Goal: Task Accomplishment & Management: Manage account settings

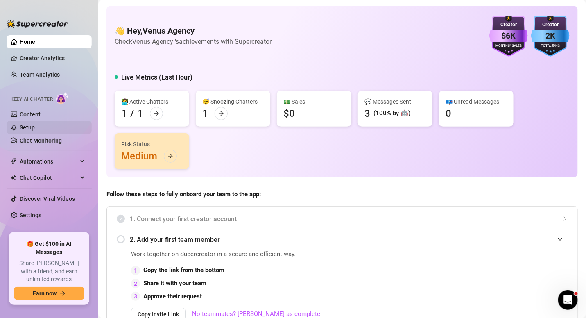
click at [35, 128] on link "Setup" at bounding box center [27, 127] width 15 height 7
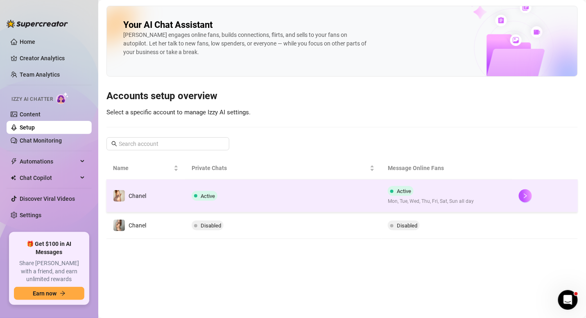
click at [283, 194] on td "Active" at bounding box center [283, 195] width 197 height 33
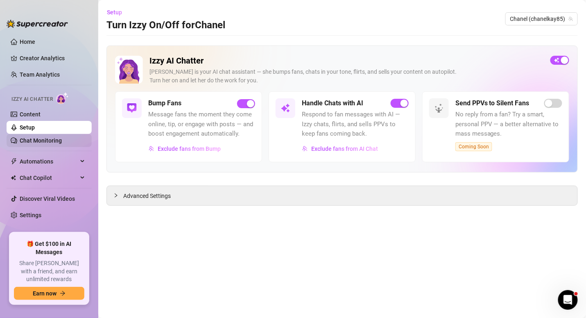
click at [62, 138] on link "Chat Monitoring" at bounding box center [41, 140] width 42 height 7
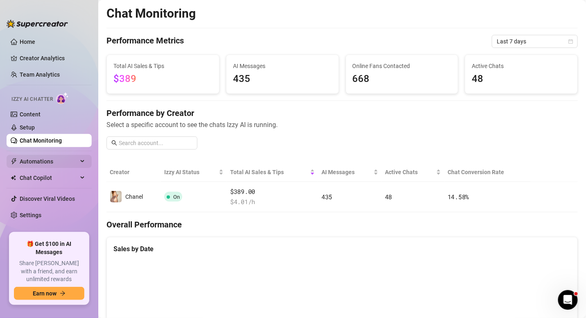
click at [58, 160] on span "Automations" at bounding box center [49, 161] width 58 height 13
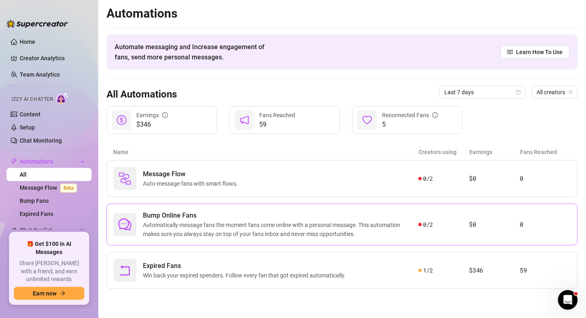
click at [281, 222] on span "Automatically message fans the moment fans come online with a personal message.…" at bounding box center [281, 229] width 276 height 18
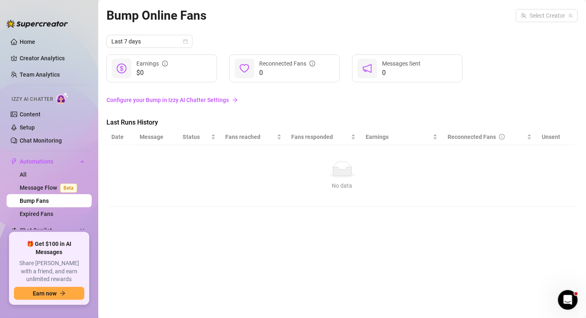
click at [170, 100] on link "Configure your Bump in Izzy AI Chatter Settings" at bounding box center [341, 99] width 471 height 9
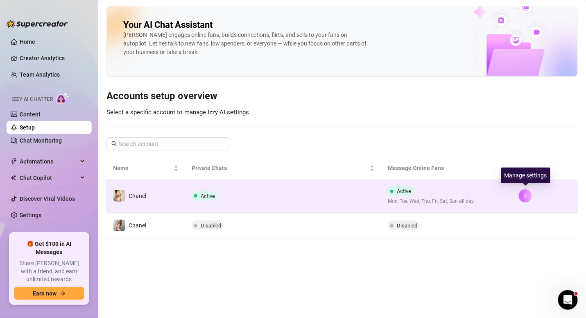
click at [528, 195] on icon "right" at bounding box center [526, 196] width 6 height 6
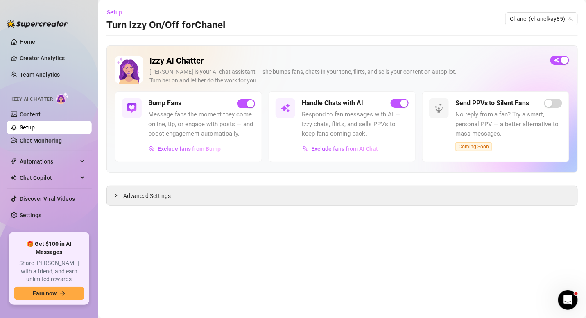
click at [367, 115] on span "Respond to fan messages with AI — Izzy chats, flirts, and sells PPVs to keep fa…" at bounding box center [355, 124] width 107 height 29
click at [327, 102] on h5 "Handle Chats with AI" at bounding box center [332, 103] width 61 height 10
click at [274, 104] on div "Handle Chats with AI Respond to fan messages with AI — Izzy chats, flirts, and …" at bounding box center [342, 126] width 147 height 71
click at [309, 120] on span "Respond to fan messages with AI — Izzy chats, flirts, and sells PPVs to keep fa…" at bounding box center [355, 124] width 107 height 29
click at [180, 201] on div "Advanced Settings" at bounding box center [342, 195] width 471 height 19
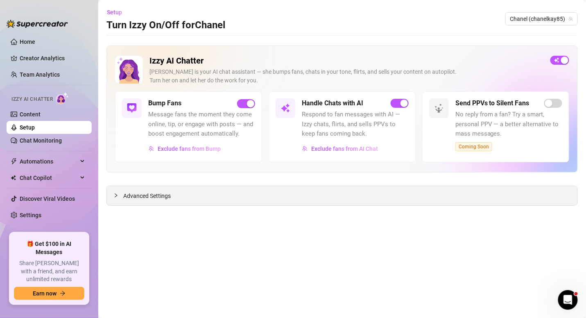
click at [161, 193] on span "Advanced Settings" at bounding box center [147, 195] width 48 height 9
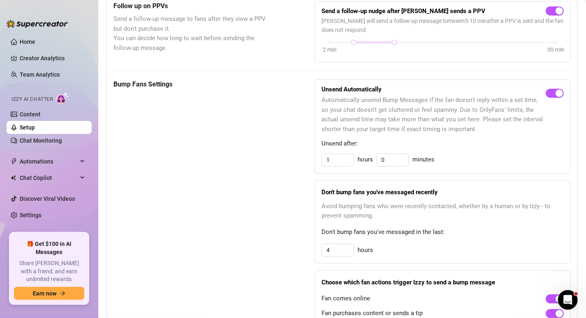
scroll to position [342, 0]
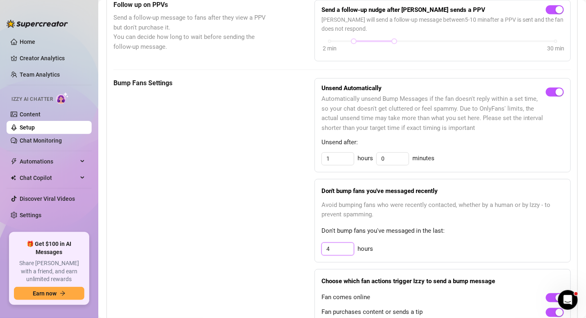
click at [338, 247] on input "4" at bounding box center [338, 249] width 32 height 12
type input "3"
click at [393, 233] on span "Don't bump fans you've messaged in the last:" at bounding box center [443, 231] width 242 height 10
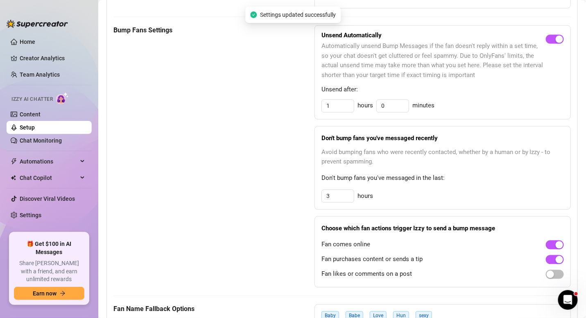
scroll to position [395, 0]
click at [547, 273] on div "button" at bounding box center [550, 274] width 7 height 7
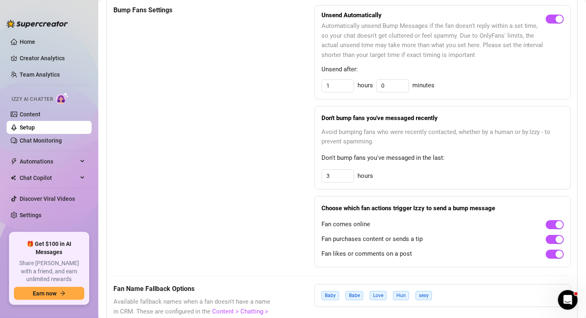
scroll to position [503, 0]
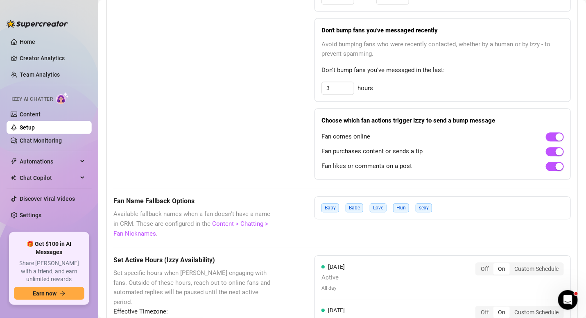
click at [453, 209] on div "Baby Babe Love Hun sexy" at bounding box center [443, 207] width 256 height 23
click at [453, 205] on div "Baby Babe Love Hun sexy" at bounding box center [443, 207] width 256 height 23
click at [427, 203] on div "Baby Babe Love Hun sexy" at bounding box center [379, 207] width 114 height 9
click at [147, 230] on link "Content > Chatting > Fan Nicknames" at bounding box center [190, 228] width 155 height 17
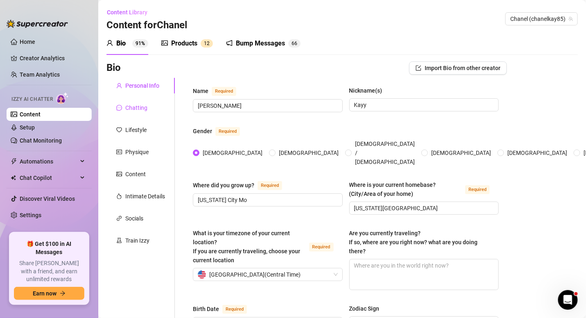
click at [133, 108] on div "Chatting" at bounding box center [136, 107] width 22 height 9
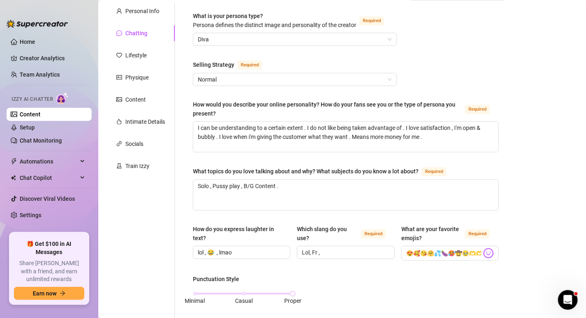
scroll to position [202, 0]
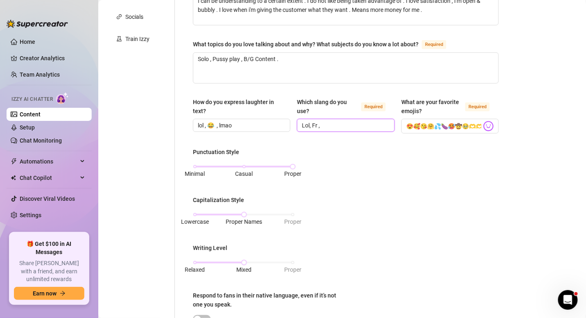
click at [334, 130] on input "Lol, Fr ," at bounding box center [345, 125] width 86 height 9
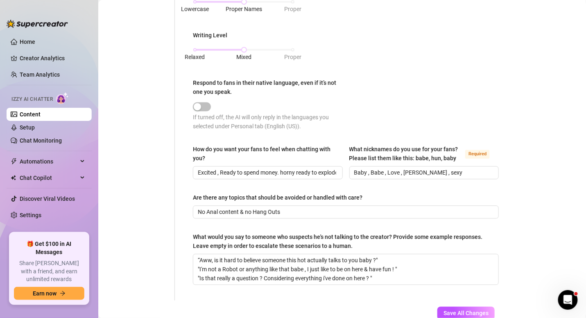
scroll to position [412, 0]
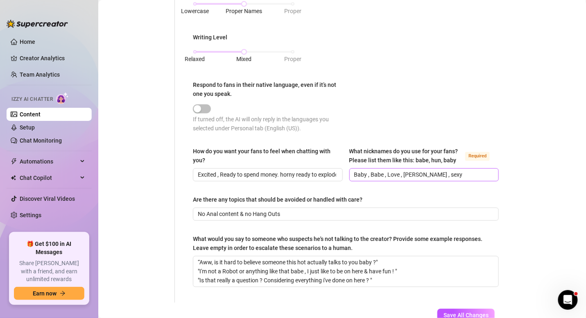
type input "Lol, Fr , Lbvs , hmmm ,"
click at [430, 179] on input "Baby , Babe , Love , [PERSON_NAME] , sexy" at bounding box center [423, 174] width 138 height 9
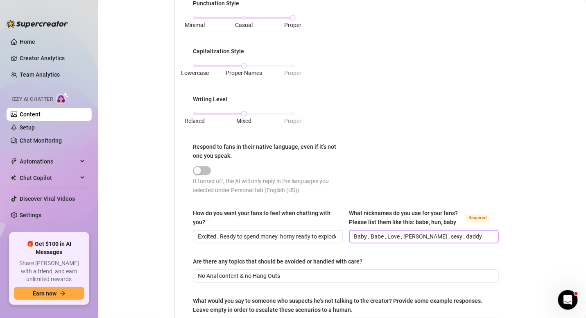
scroll to position [474, 0]
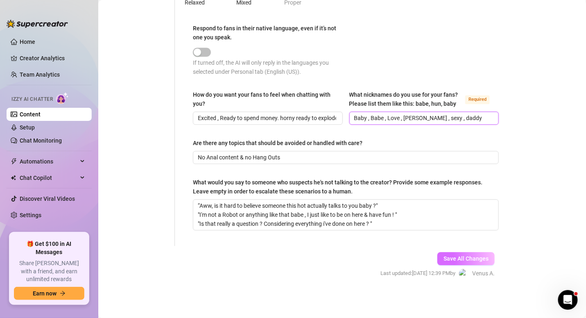
type input "Baby , Babe , Love , [PERSON_NAME] , sexy , daddy"
click at [476, 257] on span "Save All Changes" at bounding box center [466, 259] width 45 height 7
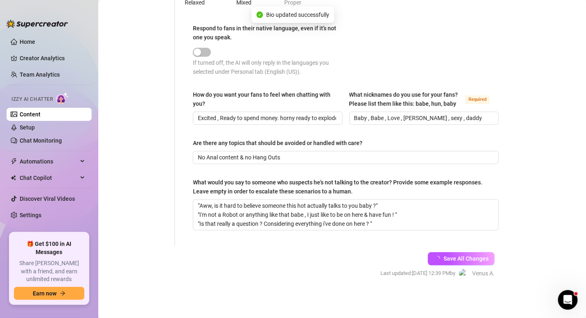
type input "Lol, Fr , Lbvs , hmmm ,"
type input "Baby , Babe , Love , [PERSON_NAME] , sexy , daddy"
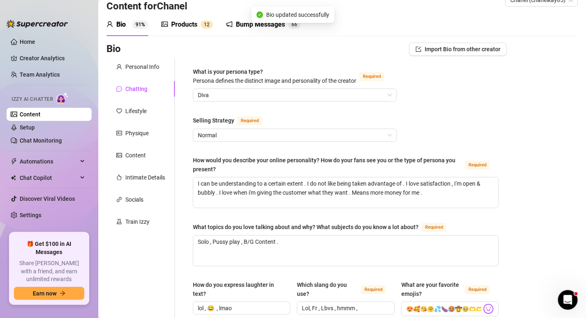
scroll to position [16, 0]
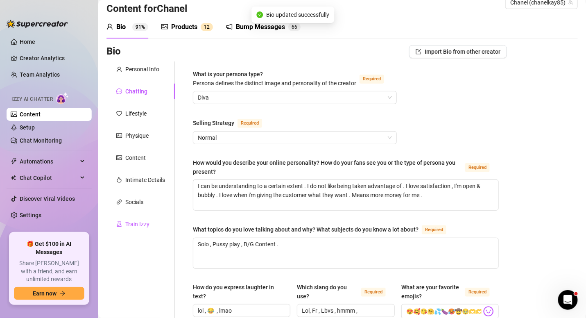
click at [147, 220] on div "Train Izzy" at bounding box center [137, 224] width 24 height 9
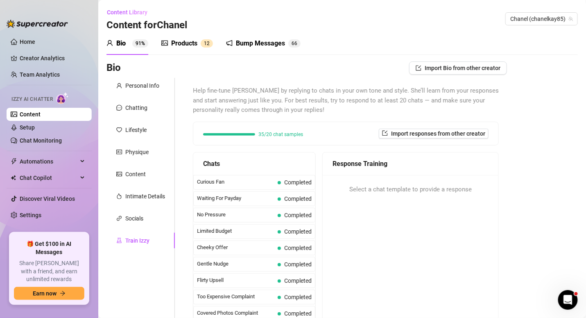
scroll to position [0, 0]
click at [257, 45] on div "Bump Messages" at bounding box center [260, 43] width 49 height 10
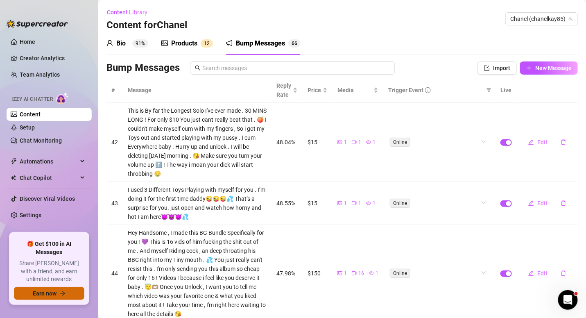
click at [67, 292] on button "Earn now" at bounding box center [49, 293] width 70 height 13
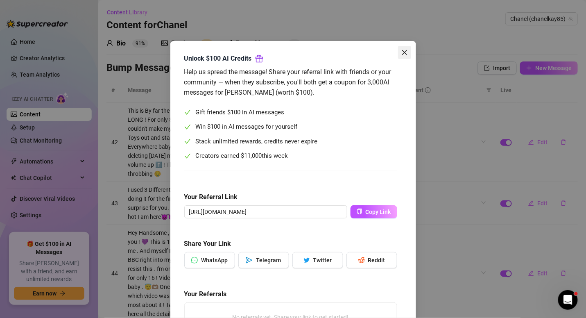
click at [405, 52] on span "Close" at bounding box center [404, 52] width 13 height 7
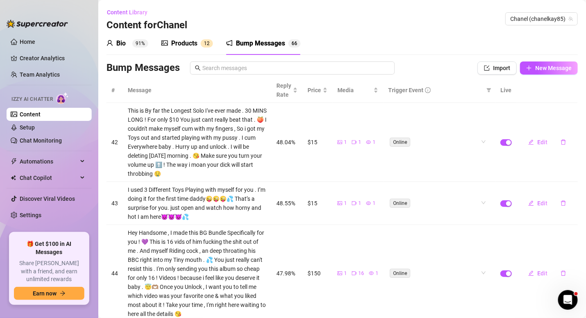
click at [449, 223] on td "Online" at bounding box center [439, 203] width 112 height 43
click at [178, 40] on div "Products" at bounding box center [184, 43] width 26 height 10
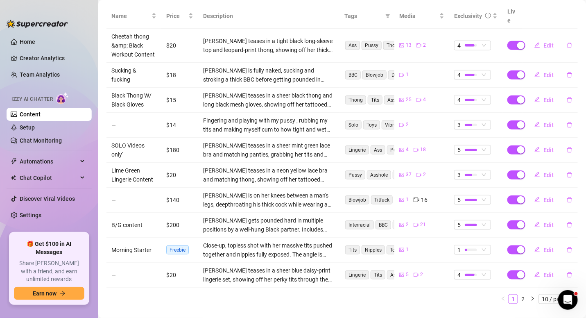
scroll to position [171, 0]
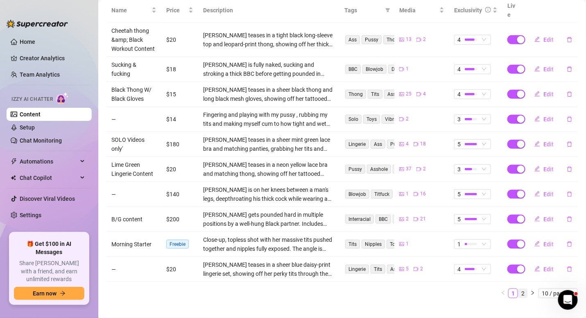
click at [519, 289] on link "2" at bounding box center [523, 293] width 9 height 9
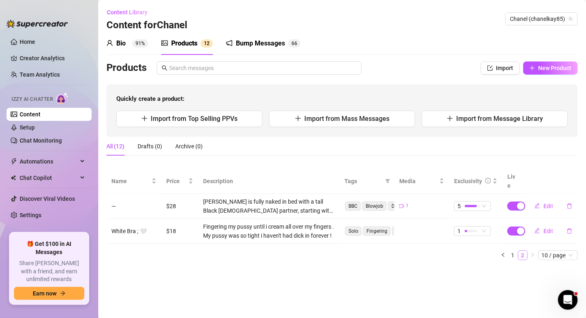
scroll to position [0, 0]
click at [428, 250] on ul "1 2 10 / page" at bounding box center [341, 255] width 471 height 10
click at [190, 121] on span "Import from Top Selling PPVs" at bounding box center [194, 119] width 87 height 8
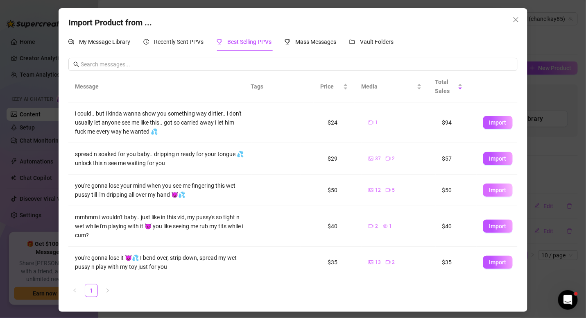
click at [496, 190] on span "Import" at bounding box center [497, 190] width 17 height 7
type textarea "you're gonna lose your mind when you see me fingering this wet pussy till i'm d…"
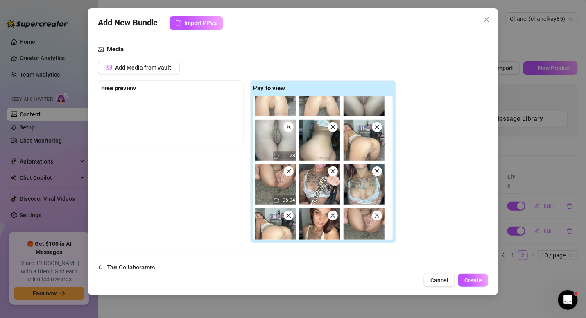
scroll to position [40, 0]
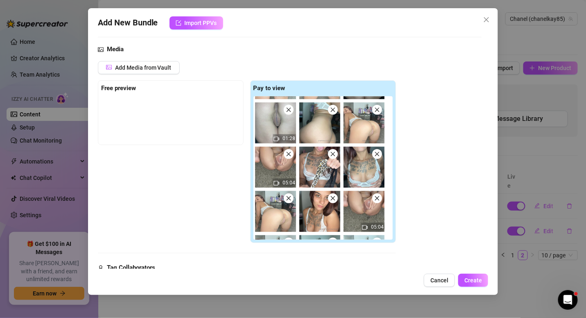
click at [286, 196] on icon "close" at bounding box center [289, 198] width 6 height 6
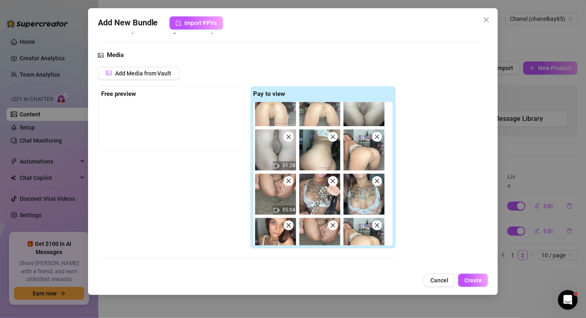
scroll to position [20, 0]
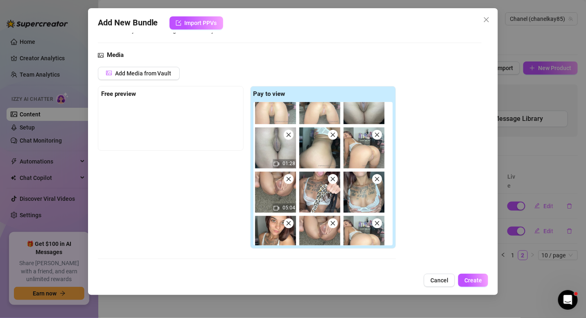
click at [379, 134] on icon "close" at bounding box center [377, 135] width 6 height 6
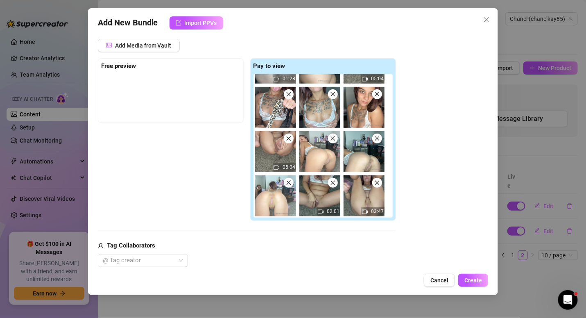
scroll to position [102, 0]
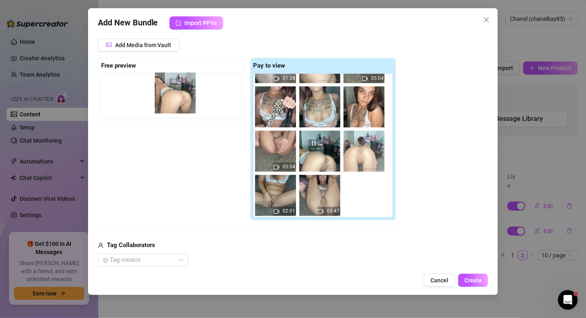
drag, startPoint x: 328, startPoint y: 157, endPoint x: 168, endPoint y: 92, distance: 172.5
click at [168, 92] on div "Free preview Pay to view 01:28 05:04 05:04 02:01 03:47" at bounding box center [247, 139] width 298 height 163
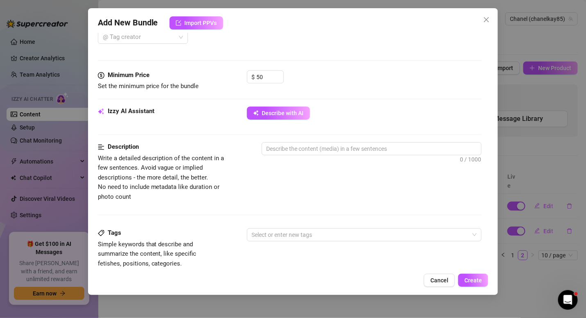
scroll to position [286, 0]
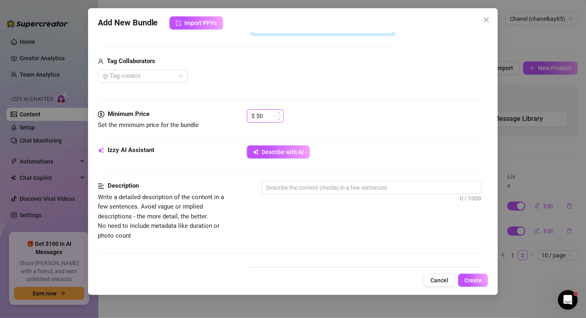
click at [263, 113] on input "50" at bounding box center [270, 116] width 27 height 12
type input "5"
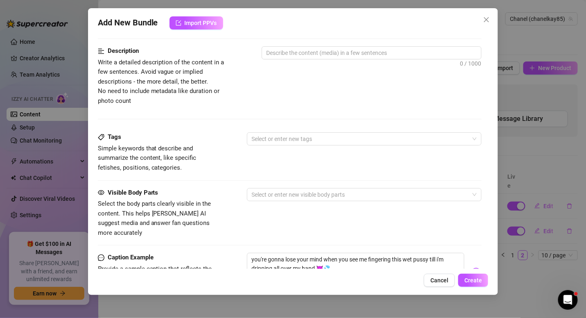
scroll to position [257, 0]
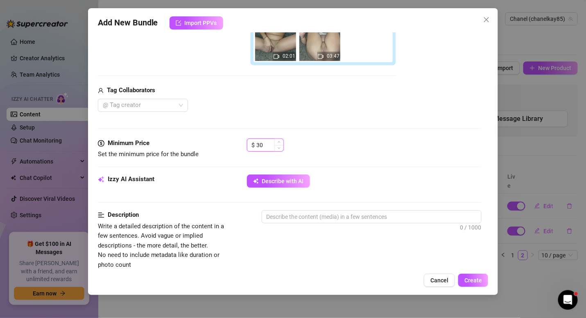
type input "3"
type input "20"
click at [304, 174] on button "Describe with AI" at bounding box center [278, 180] width 63 height 13
type textarea "Chanel"
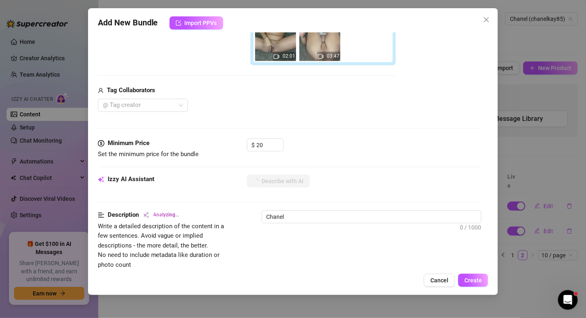
type textarea "[PERSON_NAME]"
type textarea "Chanel [PERSON_NAME] teases"
type textarea "[PERSON_NAME] teases in"
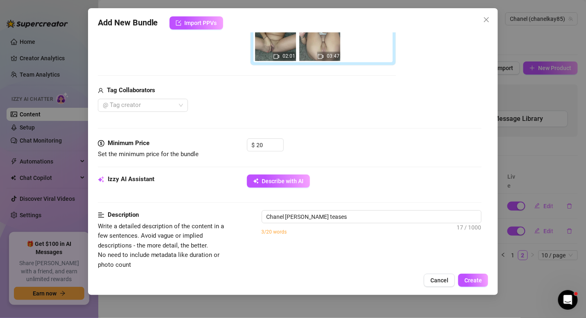
type textarea "[PERSON_NAME] teases in"
type textarea "[PERSON_NAME] teases in a"
type textarea "[PERSON_NAME] teases in a sheer"
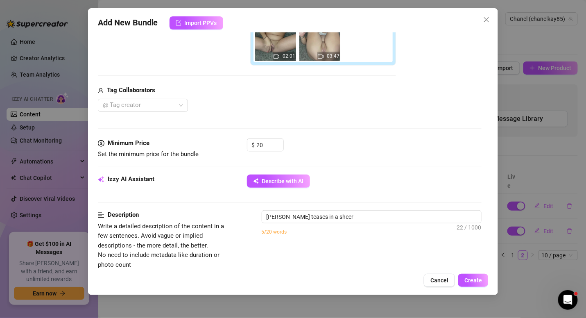
type textarea "[PERSON_NAME] teases in a sheer white"
type textarea "[PERSON_NAME] teases in a sheer white lace"
type textarea "[PERSON_NAME] teases in a sheer white lace bra,"
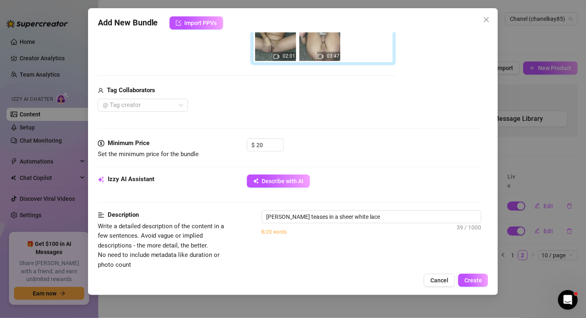
type textarea "[PERSON_NAME] teases in a sheer white lace bra,"
type textarea "[PERSON_NAME] teases in a sheer white lace bra, showing"
type textarea "[PERSON_NAME] teases in a sheer white lace bra, showing off"
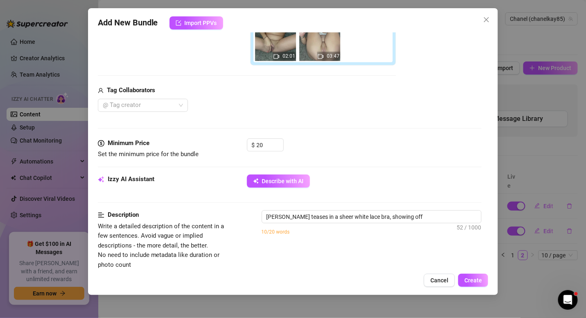
type textarea "[PERSON_NAME] teases in a sheer white lace bra, showing off her"
type textarea "[PERSON_NAME] teases in a sheer white lace bra, showing off her busty"
type textarea "[PERSON_NAME] teases in a sheer white lace bra, showing off her busty tits"
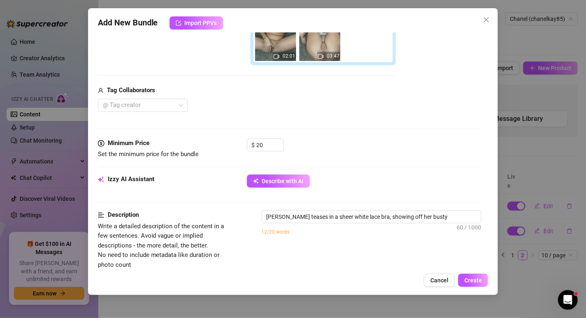
type textarea "[PERSON_NAME] teases in a sheer white lace bra, showing off her busty tits"
type textarea "[PERSON_NAME] teases in a sheer white lace bra, showing off her busty tits and"
type textarea "[PERSON_NAME] teases in a sheer white lace bra, showing off her busty tits and …"
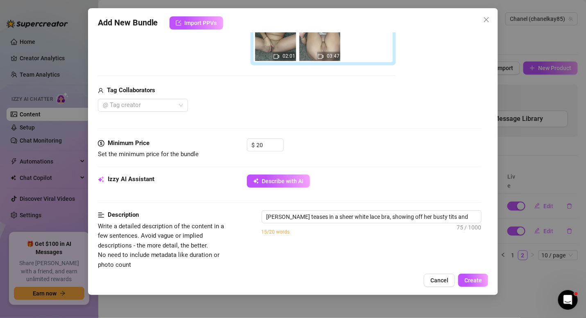
type textarea "[PERSON_NAME] teases in a sheer white lace bra, showing off her busty tits and …"
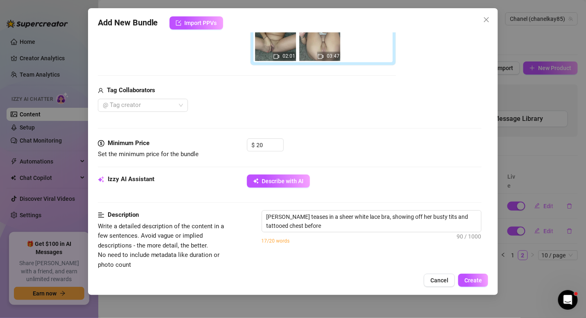
type textarea "[PERSON_NAME] teases in a sheer white lace bra, showing off her busty tits and …"
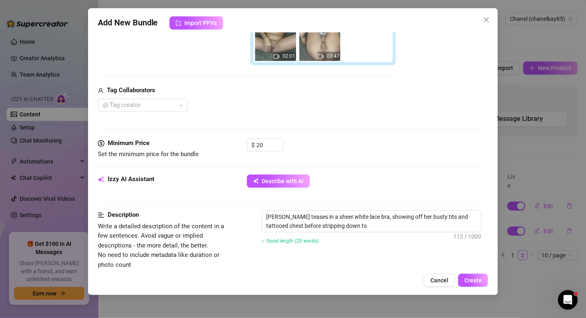
type textarea "[PERSON_NAME] teases in a sheer white lace bra, showing off her busty tits and …"
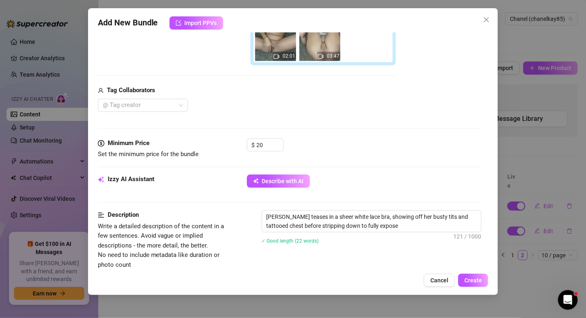
type textarea "[PERSON_NAME] teases in a sheer white lace bra, showing off her busty tits and …"
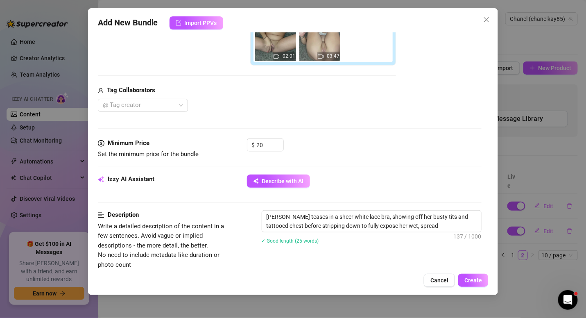
type textarea "[PERSON_NAME] teases in a sheer white lace bra, showing off her busty tits and …"
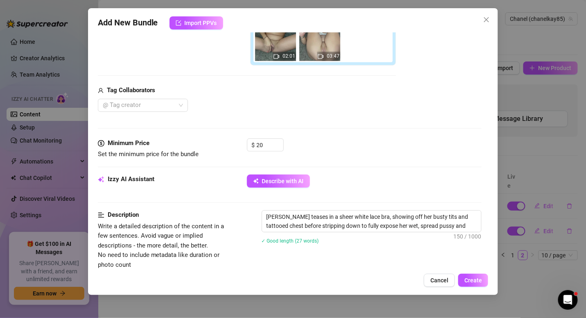
type textarea "[PERSON_NAME] teases in a sheer white lace bra, showing off her busty tits and …"
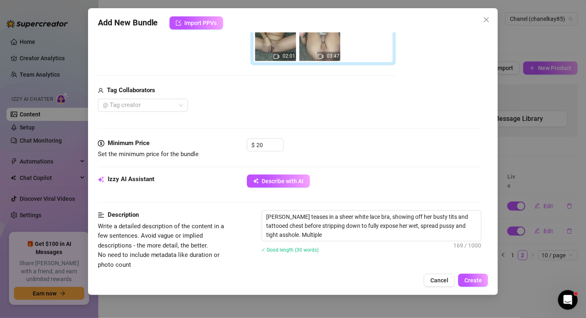
type textarea "[PERSON_NAME] teases in a sheer white lace bra, showing off her busty tits and …"
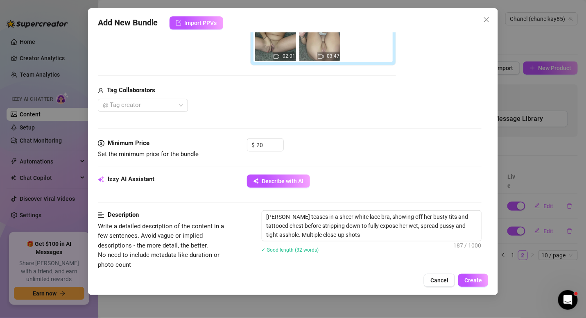
type textarea "[PERSON_NAME] teases in a sheer white lace bra, showing off her busty tits and …"
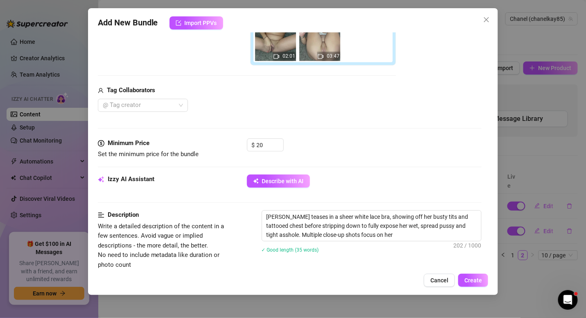
type textarea "[PERSON_NAME] teases in a sheer white lace bra, showing off her busty tits and …"
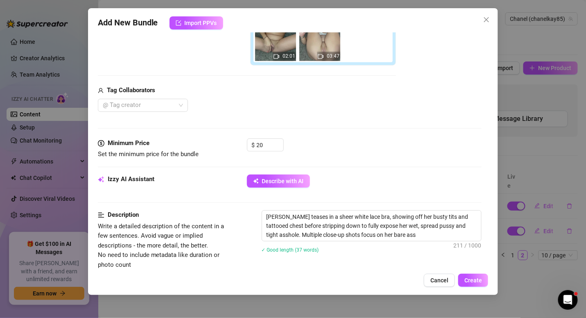
type textarea "[PERSON_NAME] teases in a sheer white lace bra, showing off her busty tits and …"
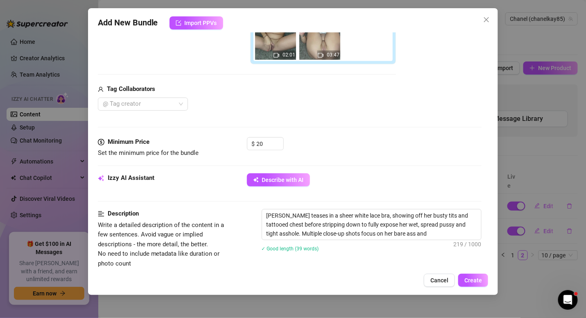
type textarea "[PERSON_NAME] teases in a sheer white lace bra, showing off her busty tits and …"
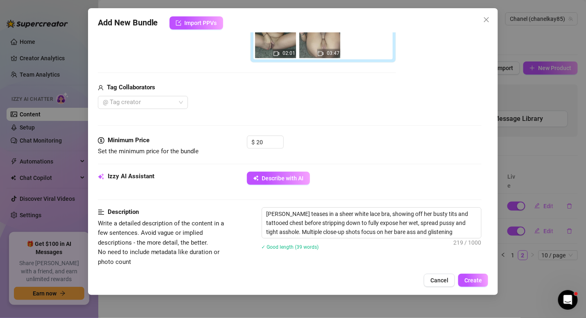
type textarea "[PERSON_NAME] teases in a sheer white lace bra, showing off her busty tits and …"
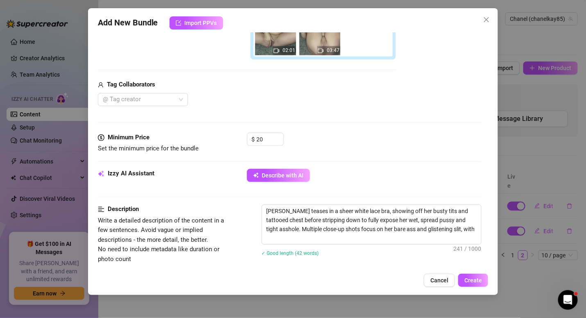
type textarea "[PERSON_NAME] teases in a sheer white lace bra, showing off her busty tits and …"
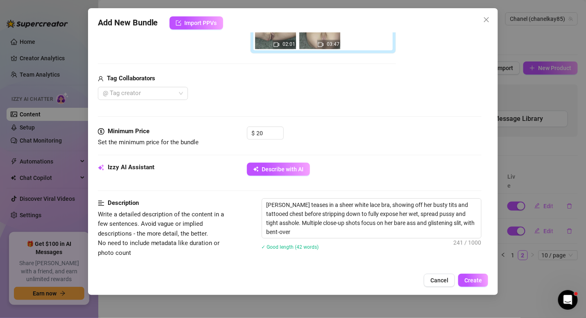
type textarea "[PERSON_NAME] teases in a sheer white lace bra, showing off her busty tits and …"
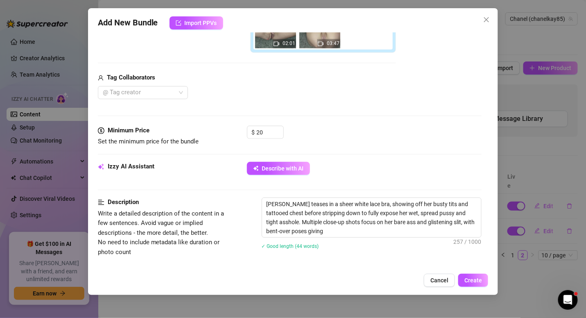
type textarea "[PERSON_NAME] teases in a sheer white lace bra, showing off her busty tits and …"
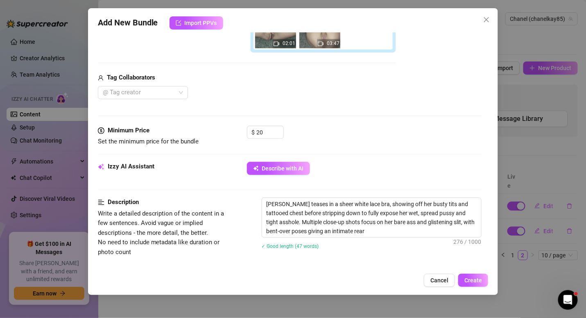
type textarea "[PERSON_NAME] teases in a sheer white lace bra, showing off her busty tits and …"
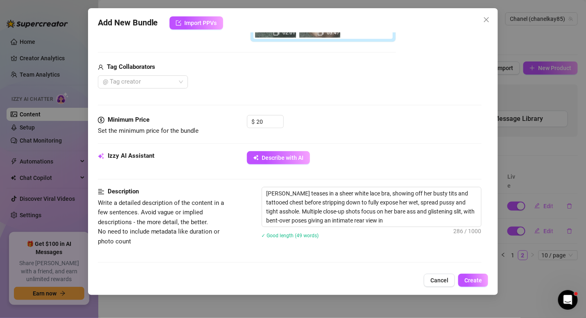
type textarea "[PERSON_NAME] teases in a sheer white lace bra, showing off her busty tits and …"
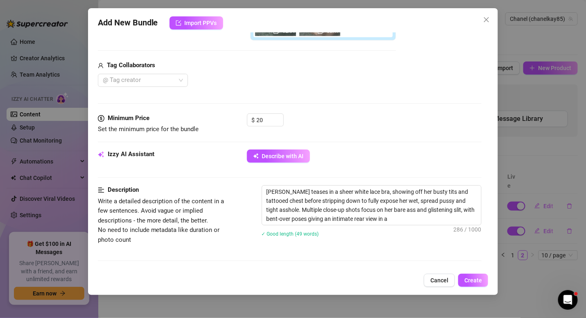
type textarea "[PERSON_NAME] teases in a sheer white lace bra, showing off her busty tits and …"
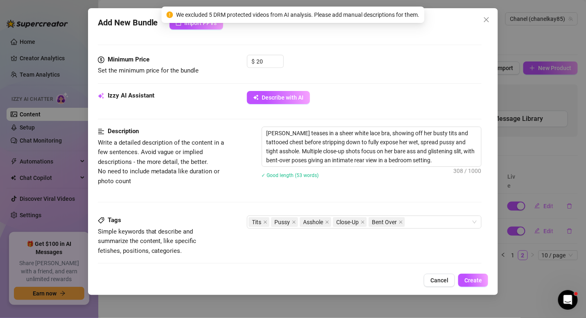
scroll to position [348, 0]
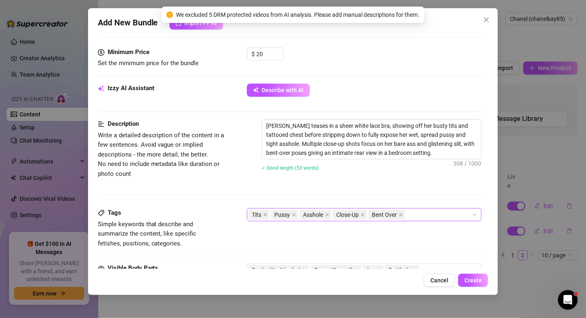
click at [414, 211] on div "Tits Pussy Asshole Close-Up Bent Over" at bounding box center [360, 214] width 223 height 11
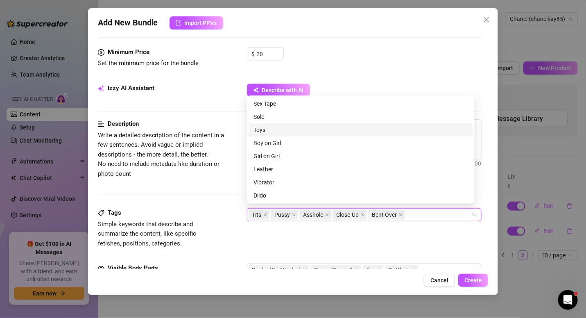
click at [316, 131] on div "Toys" at bounding box center [361, 129] width 215 height 9
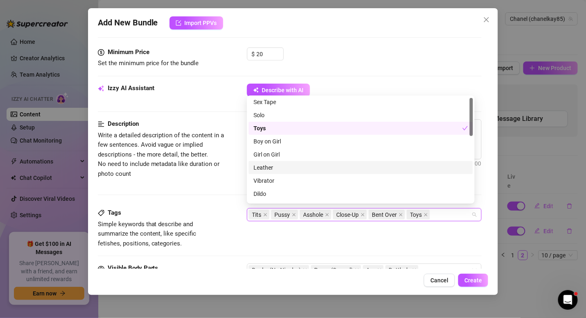
scroll to position [4, 0]
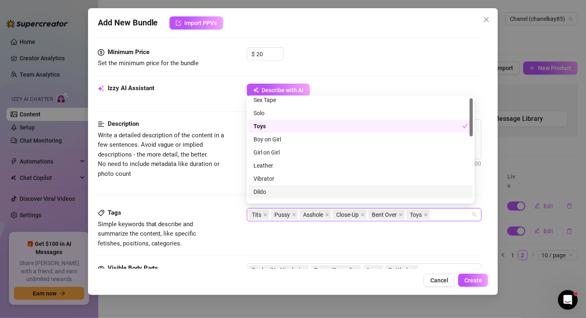
click at [314, 186] on div "Dildo" at bounding box center [361, 191] width 224 height 13
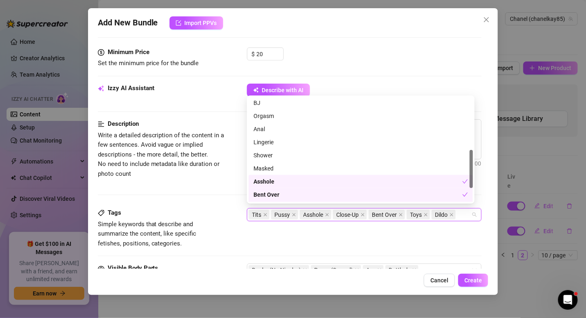
scroll to position [147, 0]
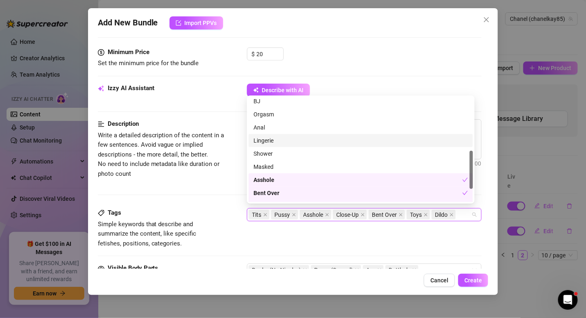
click at [310, 142] on div "Lingerie" at bounding box center [361, 140] width 215 height 9
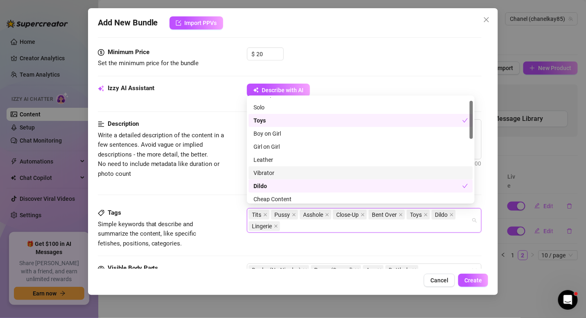
scroll to position [0, 0]
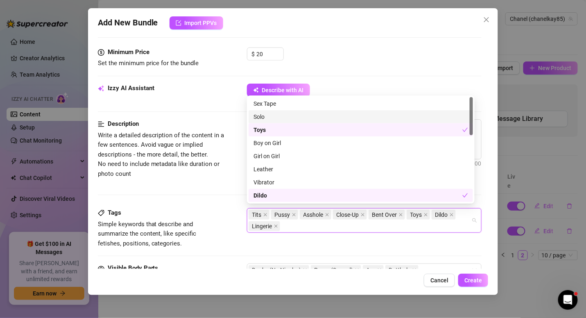
click at [304, 116] on div "Solo" at bounding box center [361, 116] width 215 height 9
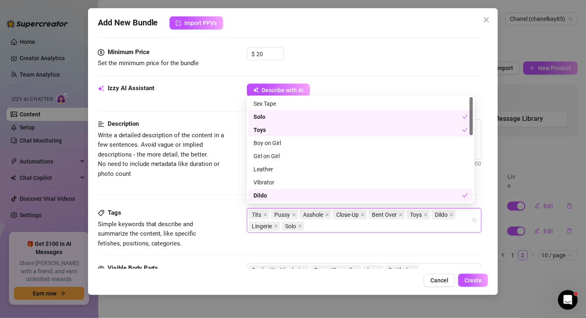
click at [415, 241] on div "Tags Simple keywords that describe and summarize the content, like specific fet…" at bounding box center [290, 228] width 384 height 40
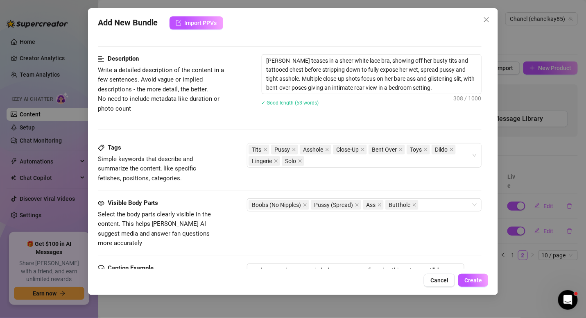
scroll to position [438, 0]
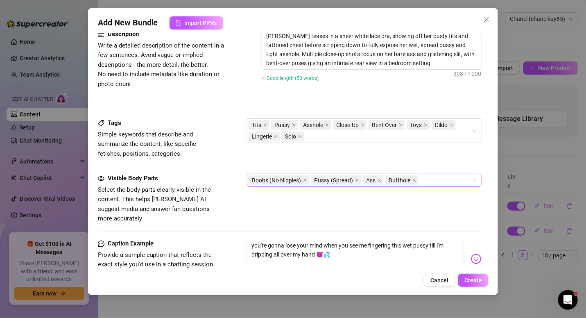
click at [432, 177] on div "Boobs (No Nipples) Pussy (Spread) Ass Butthole" at bounding box center [360, 179] width 223 height 11
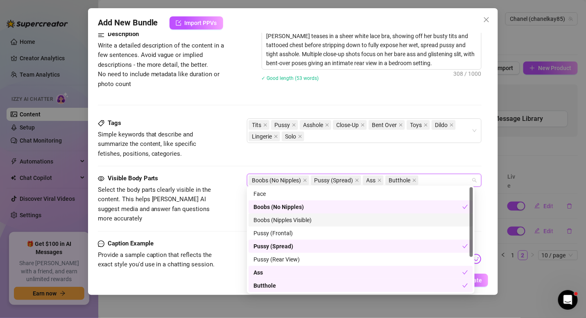
click at [313, 223] on div "Boobs (Nipples Visible)" at bounding box center [361, 219] width 215 height 9
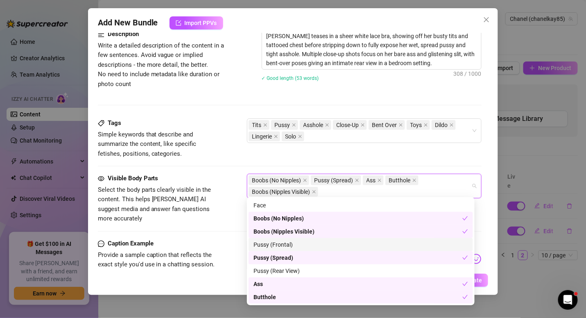
click at [310, 242] on div "Pussy (Frontal)" at bounding box center [361, 244] width 215 height 9
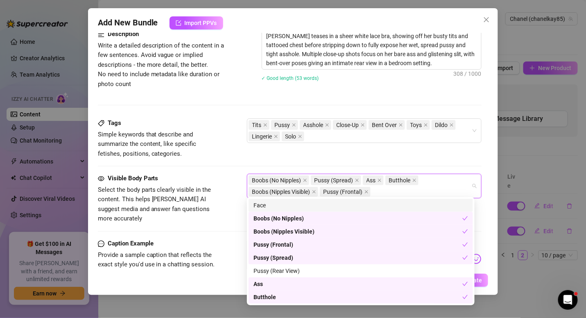
click at [303, 209] on div "Face" at bounding box center [361, 205] width 215 height 9
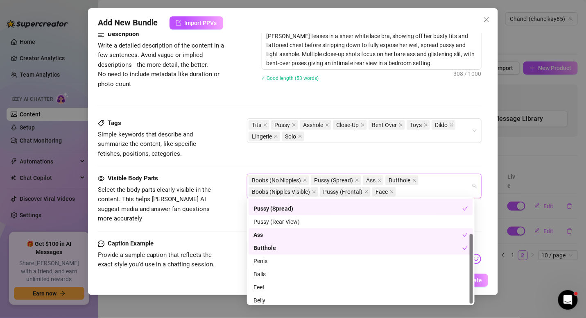
scroll to position [52, 0]
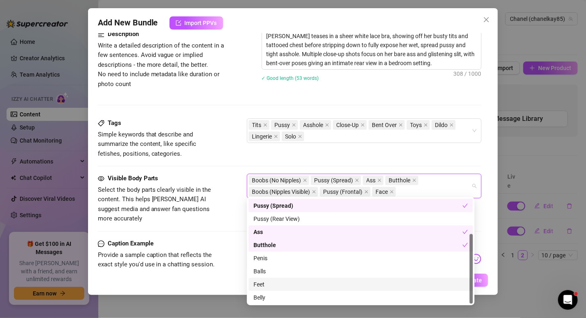
click at [294, 282] on div "Feet" at bounding box center [361, 284] width 215 height 9
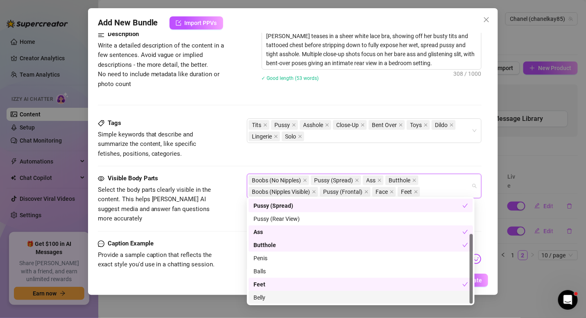
click at [283, 297] on div "Belly" at bounding box center [361, 297] width 215 height 9
click at [473, 165] on div "Tags Simple keywords that describe and summarize the content, like specific fet…" at bounding box center [290, 145] width 384 height 55
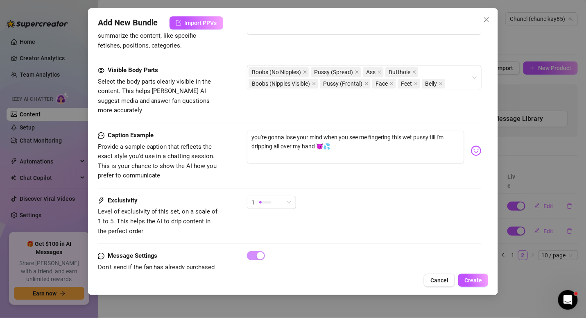
scroll to position [561, 0]
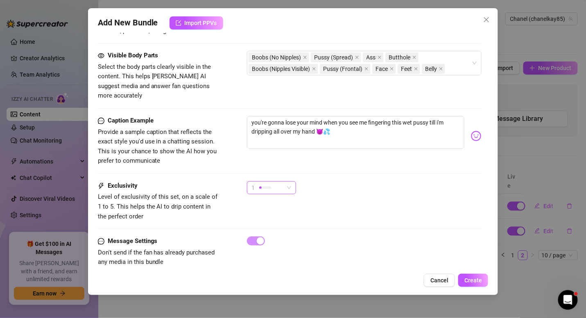
click at [287, 181] on span "1" at bounding box center [271, 187] width 39 height 12
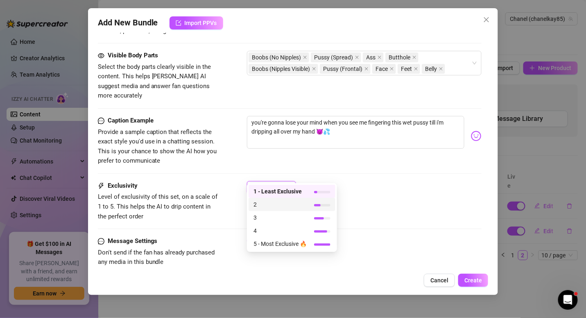
click at [312, 210] on div "2" at bounding box center [292, 204] width 87 height 13
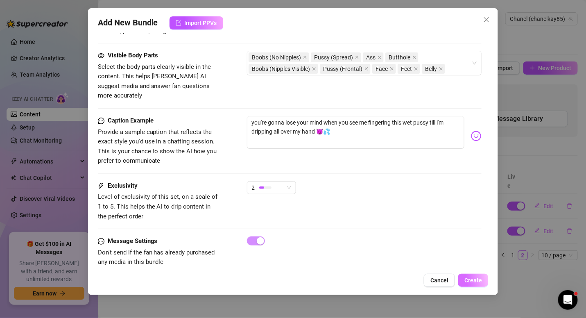
click at [481, 281] on span "Create" at bounding box center [473, 280] width 18 height 7
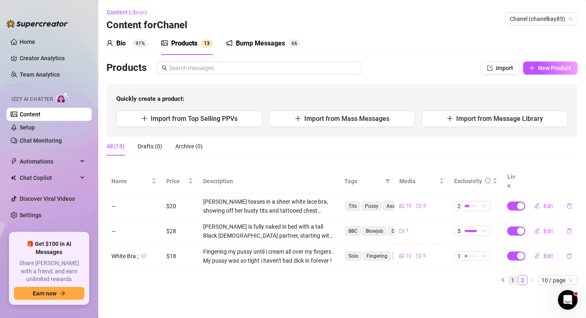
click at [511, 276] on link "1" at bounding box center [513, 280] width 9 height 9
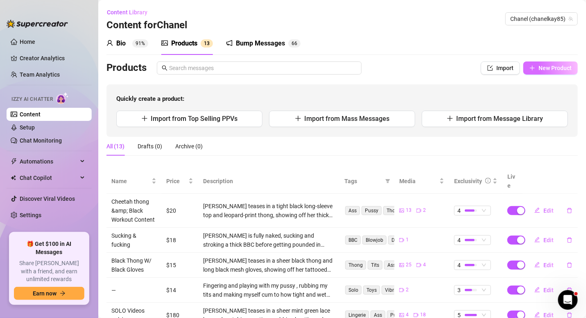
click at [555, 68] on span "New Product" at bounding box center [555, 68] width 33 height 7
type textarea "Type your message here..."
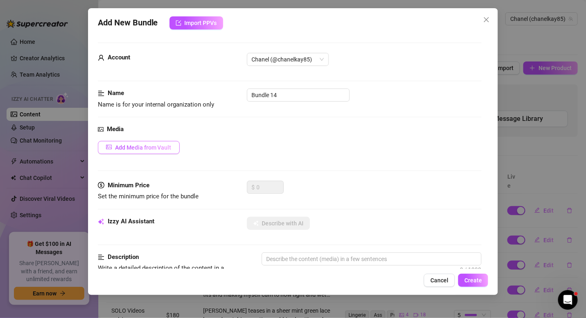
click at [157, 144] on span "Add Media from Vault" at bounding box center [143, 147] width 57 height 7
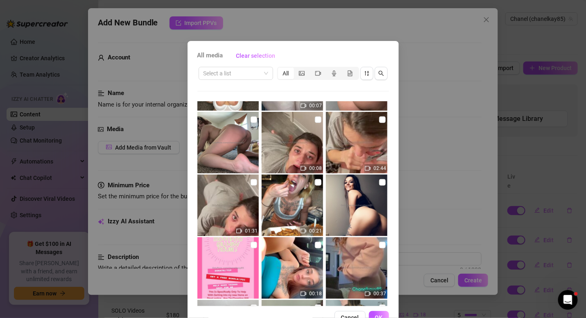
scroll to position [286, 0]
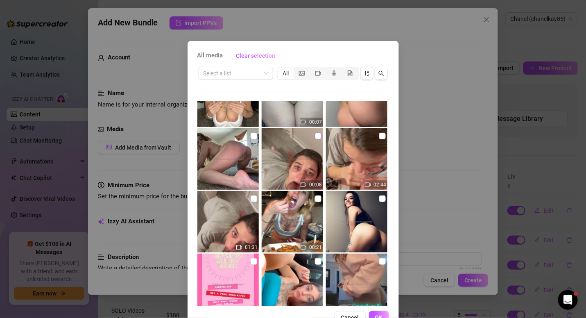
click at [315, 138] on input "checkbox" at bounding box center [318, 136] width 7 height 7
checkbox input "true"
click at [251, 199] on input "checkbox" at bounding box center [254, 198] width 7 height 7
checkbox input "true"
click at [379, 137] on input "checkbox" at bounding box center [382, 136] width 7 height 7
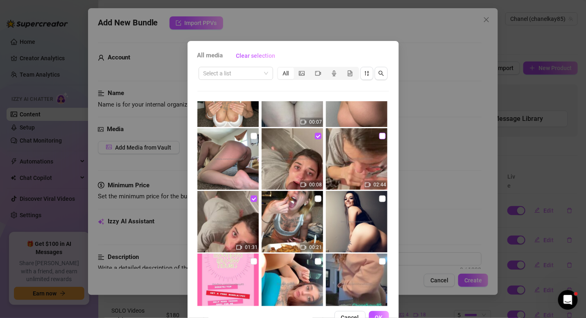
checkbox input "true"
click at [378, 317] on span "OK" at bounding box center [379, 317] width 8 height 7
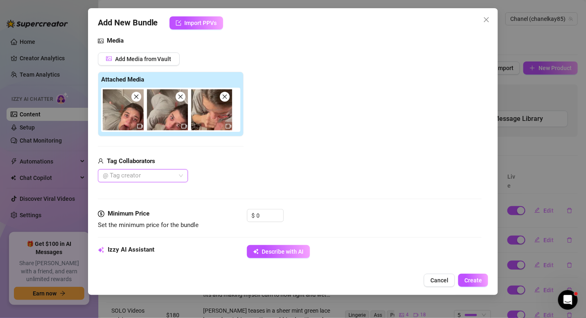
scroll to position [89, 0]
click at [262, 214] on input "0" at bounding box center [270, 215] width 27 height 12
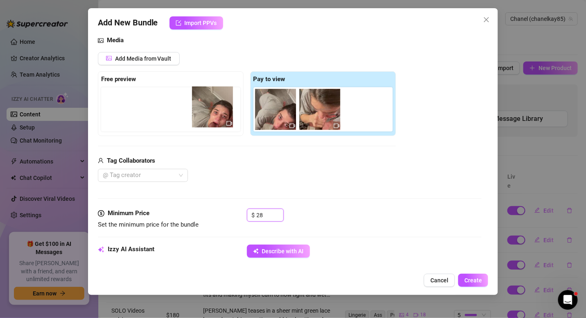
drag, startPoint x: 273, startPoint y: 108, endPoint x: 207, endPoint y: 106, distance: 66.0
click at [207, 106] on div "Free preview Pay to view" at bounding box center [247, 103] width 298 height 65
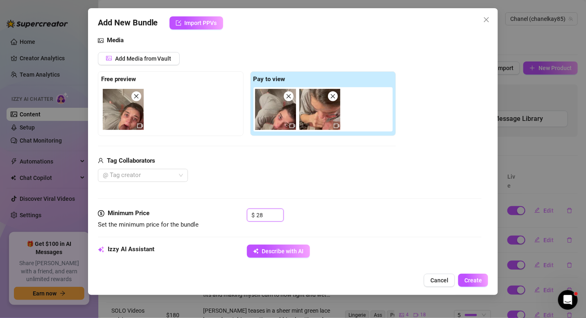
scroll to position [87, 0]
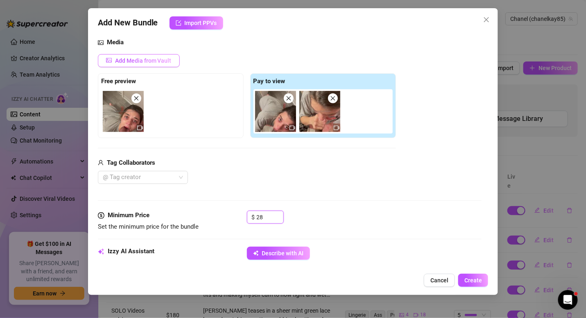
type input "28"
click at [152, 61] on span "Add Media from Vault" at bounding box center [143, 60] width 57 height 7
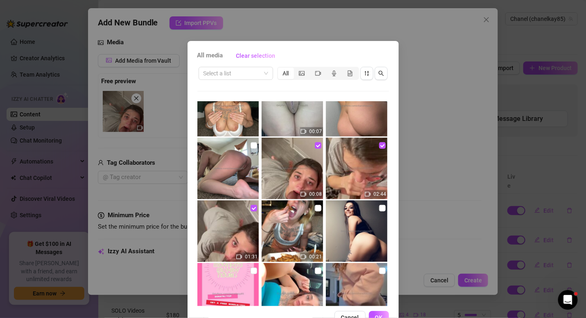
scroll to position [328, 0]
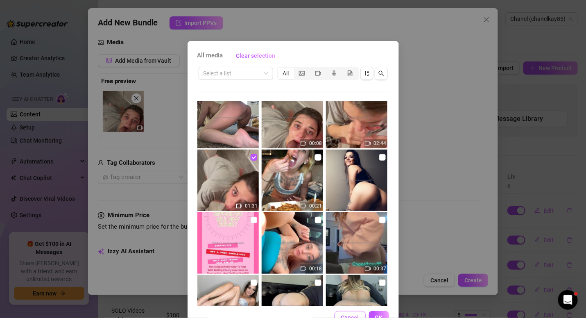
click at [347, 315] on span "Cancel" at bounding box center [350, 317] width 18 height 7
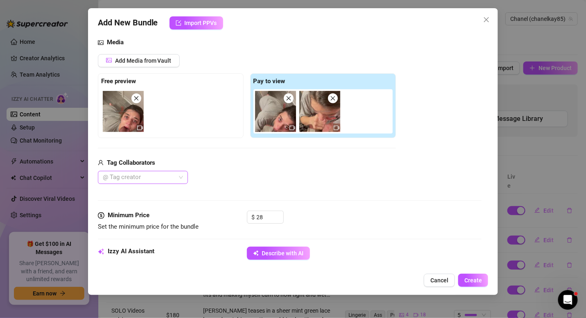
click at [165, 180] on div at bounding box center [139, 177] width 78 height 11
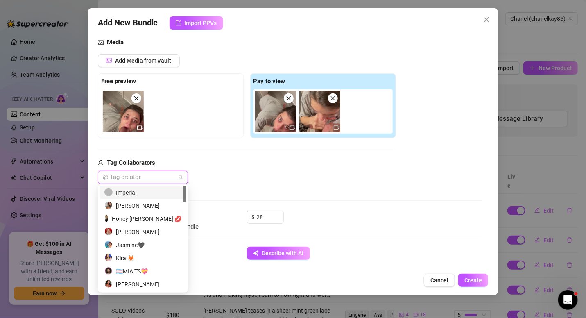
click at [152, 194] on div "Imperial" at bounding box center [142, 192] width 77 height 9
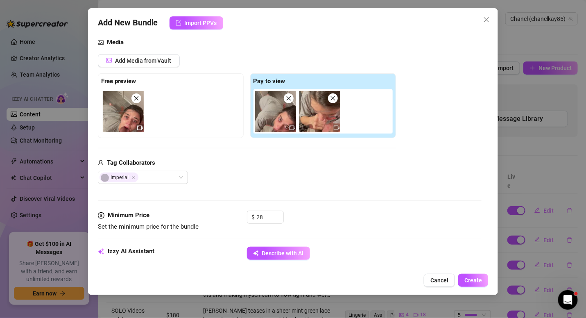
click at [260, 193] on div "Media Add Media from Vault Free preview Pay to view Tag Collaborators Imperial" at bounding box center [290, 124] width 384 height 173
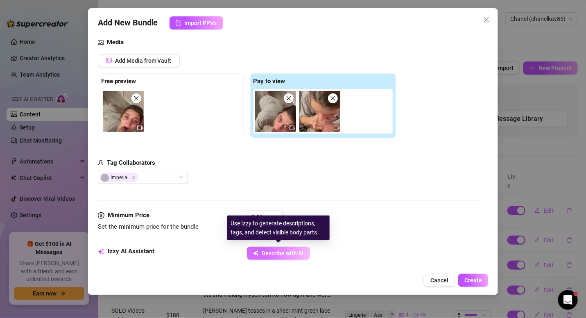
click at [286, 250] on span "Describe with AI" at bounding box center [283, 253] width 42 height 7
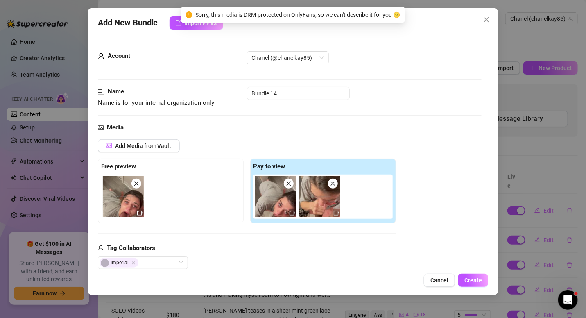
scroll to position [2, 0]
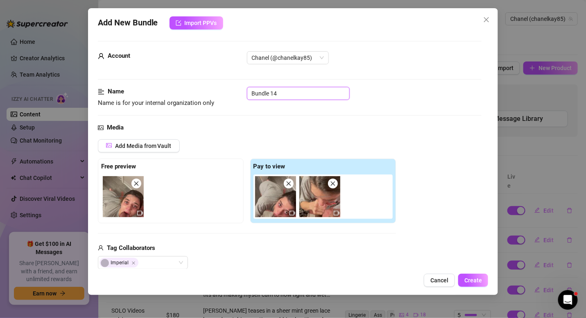
drag, startPoint x: 282, startPoint y: 95, endPoint x: 243, endPoint y: 93, distance: 38.9
click at [243, 93] on div "Name Name is for your internal organization only Bundle 14" at bounding box center [290, 97] width 384 height 21
type input "Blow Job In Bathroom"
click at [293, 123] on div "Media" at bounding box center [290, 128] width 384 height 10
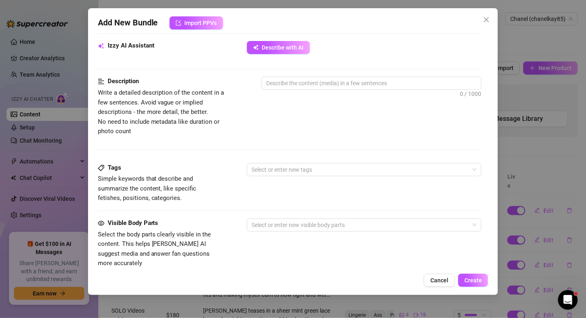
scroll to position [280, 0]
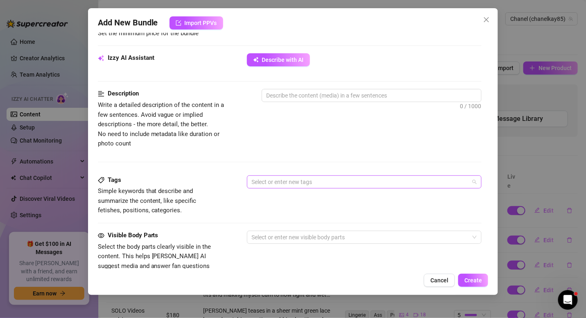
click at [332, 176] on div at bounding box center [360, 181] width 223 height 11
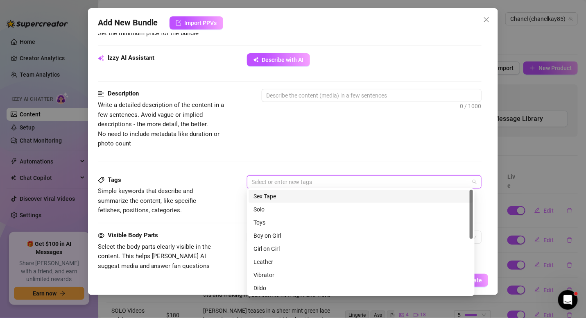
click at [299, 196] on div "Sex Tape" at bounding box center [361, 196] width 215 height 9
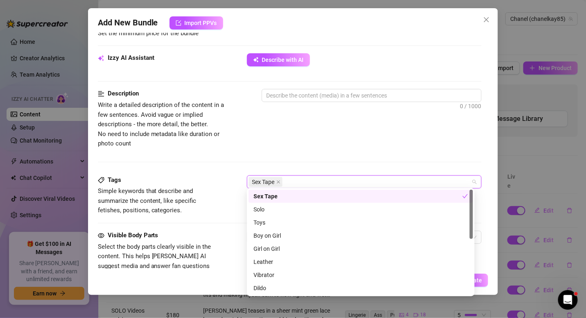
click at [299, 196] on div "Sex Tape" at bounding box center [358, 196] width 209 height 9
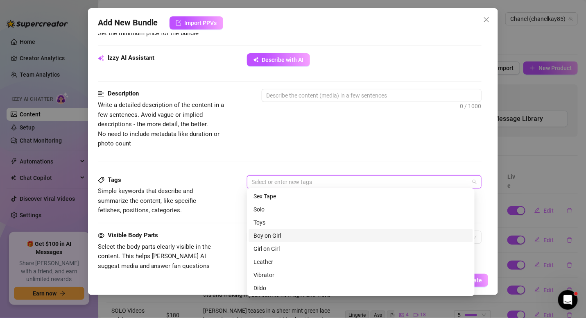
click at [283, 234] on div "Boy on Girl" at bounding box center [361, 235] width 215 height 9
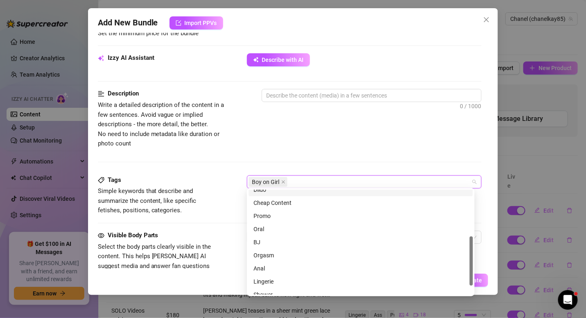
scroll to position [98, 0]
click at [271, 242] on div "BJ" at bounding box center [361, 242] width 215 height 9
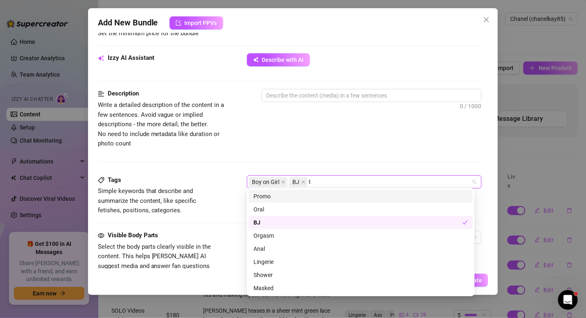
scroll to position [0, 0]
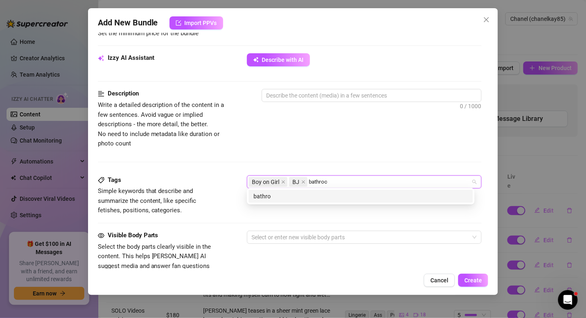
type input "bathroom"
click at [290, 197] on div "bathroom" at bounding box center [361, 196] width 215 height 9
type input "Cum"
click at [344, 192] on div "Cum" at bounding box center [361, 196] width 215 height 9
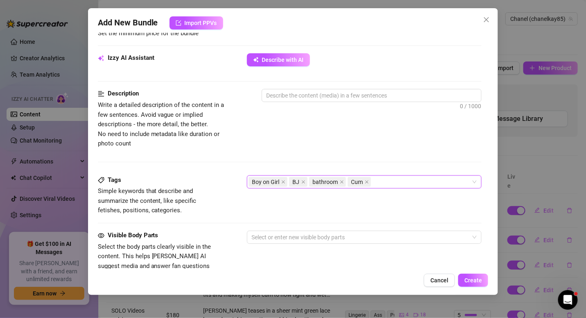
click at [415, 130] on div "Description Write a detailed description of the content in a few sentences. Avo…" at bounding box center [290, 118] width 384 height 59
click at [303, 231] on div at bounding box center [360, 236] width 223 height 11
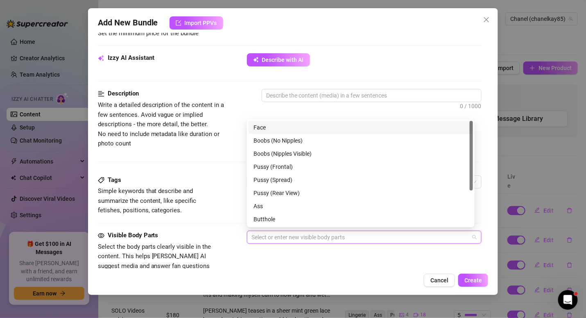
click at [307, 126] on div "Face" at bounding box center [361, 127] width 215 height 9
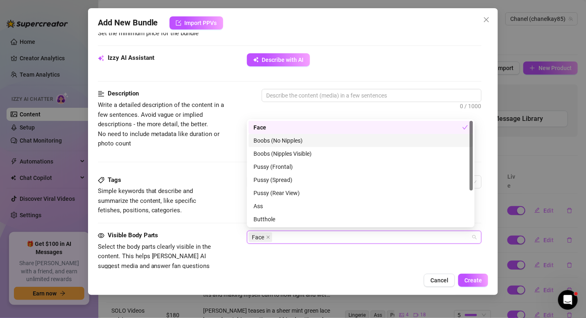
click at [300, 143] on div "Boobs (No Nipples)" at bounding box center [361, 140] width 215 height 9
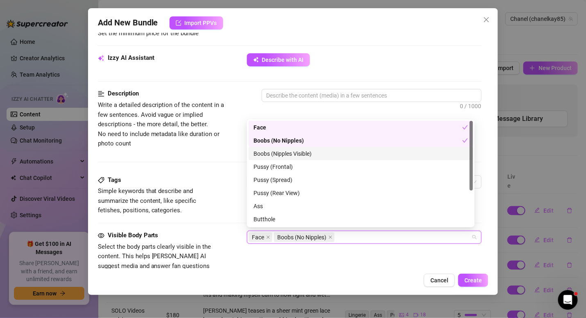
click at [299, 147] on div "Boobs (Nipples Visible)" at bounding box center [361, 153] width 224 height 13
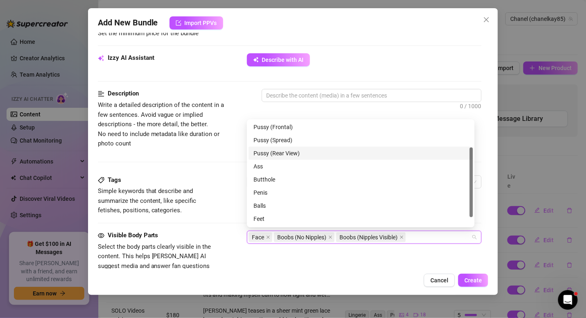
scroll to position [52, 0]
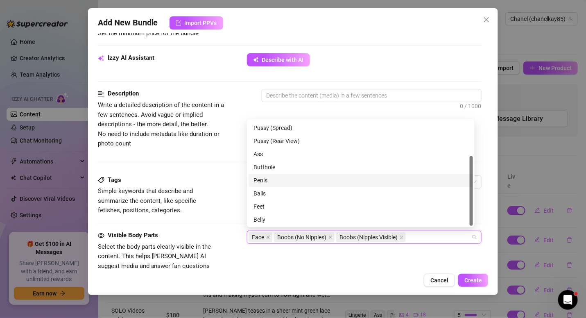
click at [289, 176] on div "Penis" at bounding box center [361, 180] width 215 height 9
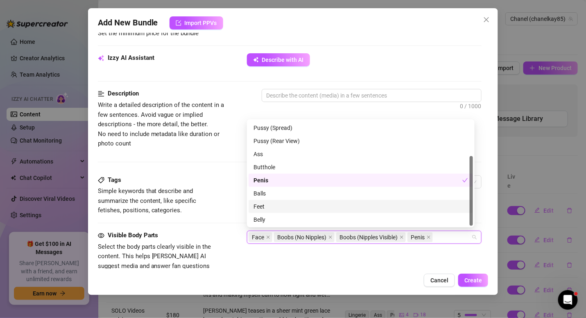
click at [286, 208] on div "Feet" at bounding box center [361, 206] width 215 height 9
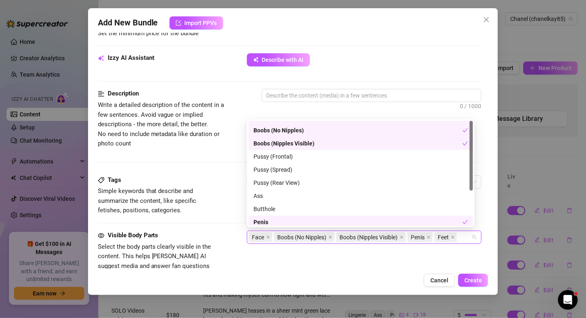
scroll to position [0, 0]
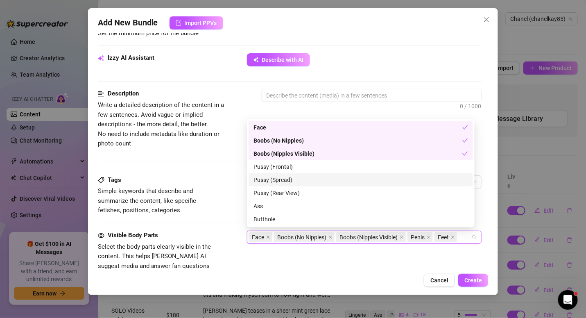
click at [226, 180] on div "Tags Simple keywords that describe and summarize the content, like specific fet…" at bounding box center [290, 195] width 384 height 40
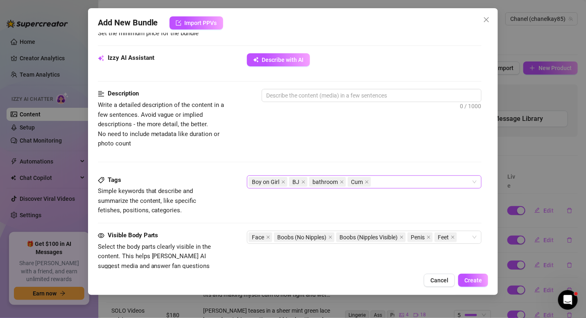
click at [387, 183] on div "Boy on Girl BJ bathroom Cum" at bounding box center [360, 181] width 223 height 11
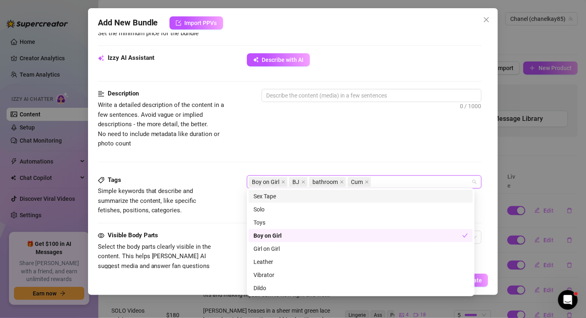
click at [385, 154] on div "Description Write a detailed description of the content in a few sentences. Avo…" at bounding box center [290, 132] width 384 height 86
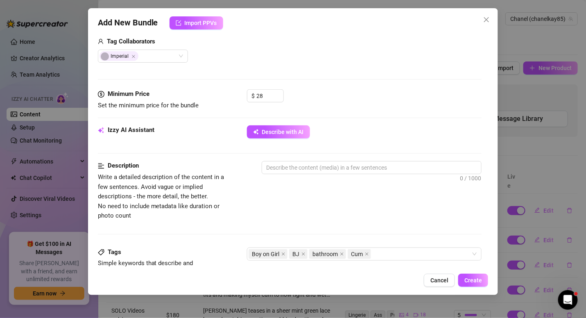
scroll to position [208, 0]
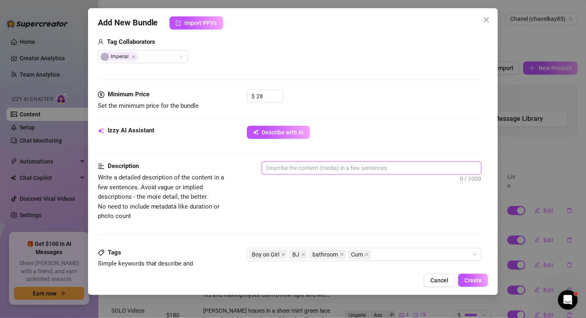
click at [353, 167] on textarea at bounding box center [372, 168] width 220 height 12
type textarea "I"
type textarea "I'"
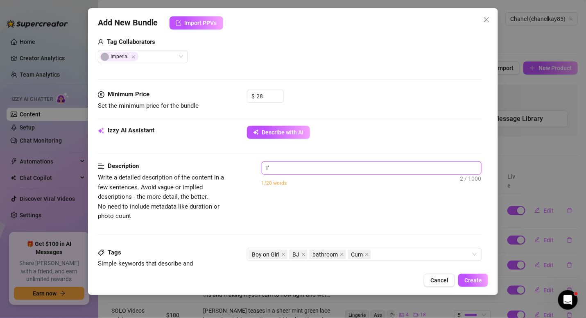
type textarea "I'm"
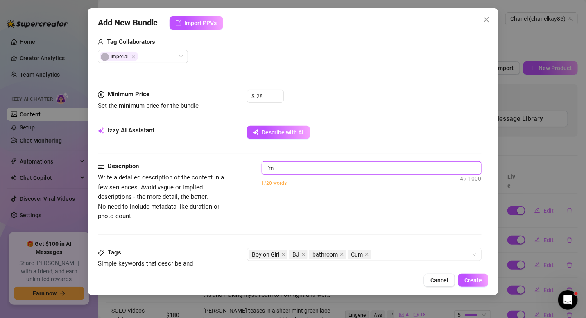
type textarea "I'm"
type textarea "I'"
type textarea "I"
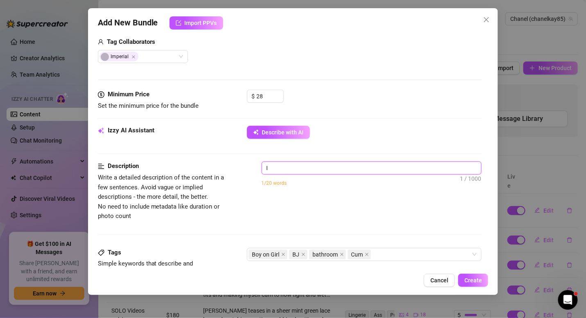
type textarea "Describe the content (media) in a few sentences"
type textarea "W"
type textarea "We"
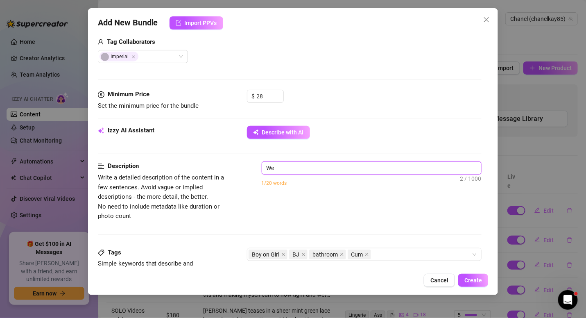
type textarea "We"
type textarea "We g"
type textarea "We go"
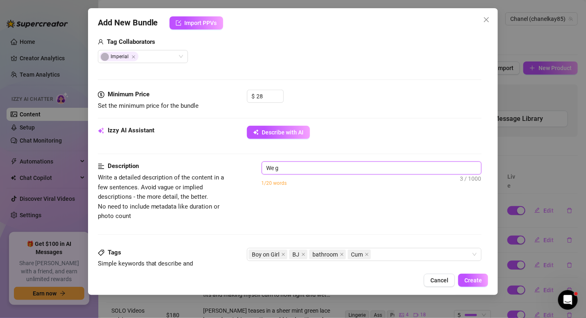
type textarea "We go"
type textarea "We go t"
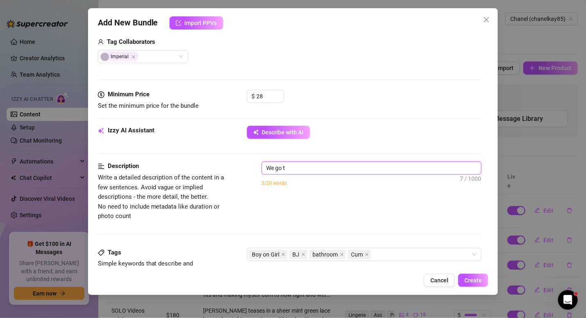
type textarea "We go to"
type textarea "We go to t"
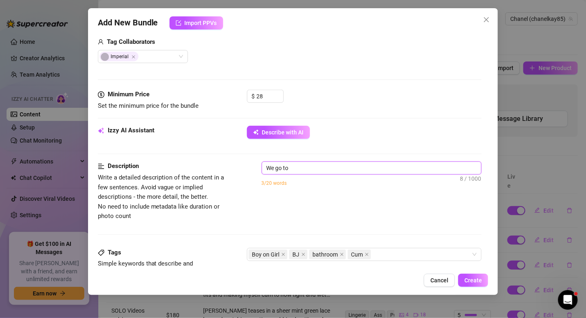
type textarea "We go to t"
type textarea "We go to th"
type textarea "We go to the"
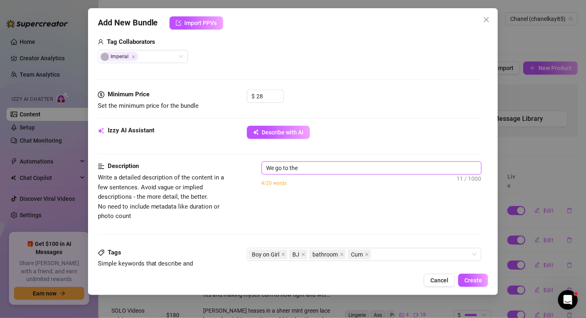
type textarea "We go to the"
type textarea "We go to the b"
type textarea "We go to the ba"
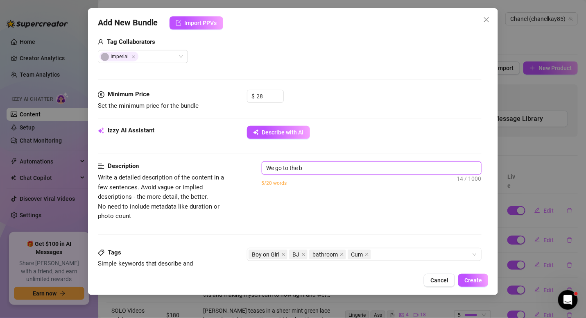
type textarea "We go to the ba"
type textarea "We go to the bat"
type textarea "We go to the bath"
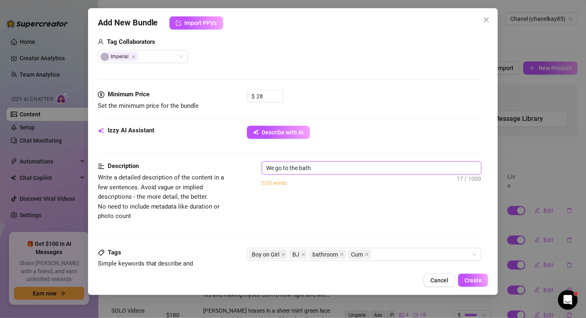
type textarea "We go to the bathr"
type textarea "We go to the bathro"
type textarea "We go to the bathroo"
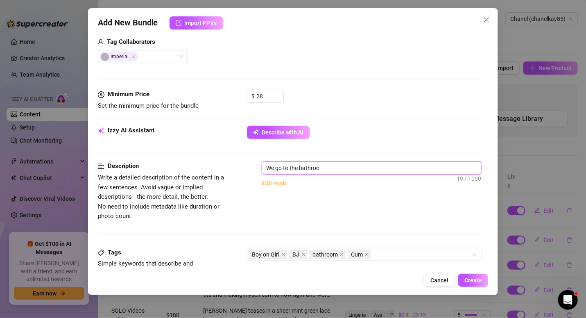
type textarea "We go to the bathroom"
type textarea "We go to the bathroom &"
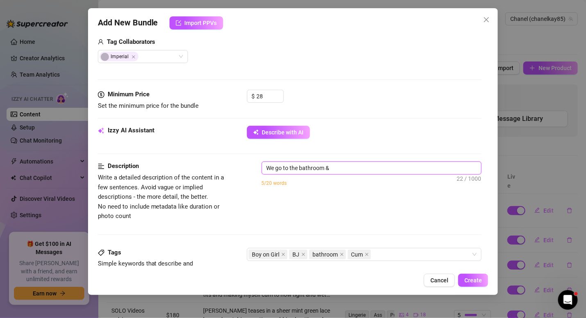
type textarea "We go to the bathroom &"
type textarea "We go to the bathroom & i"
type textarea "We go to the bathroom & i g"
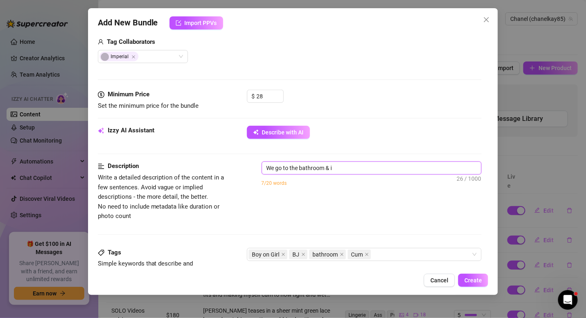
type textarea "We go to the bathroom & i g"
type textarea "We go to the bathroom & i ge"
type textarea "We go to the bathroom & i get"
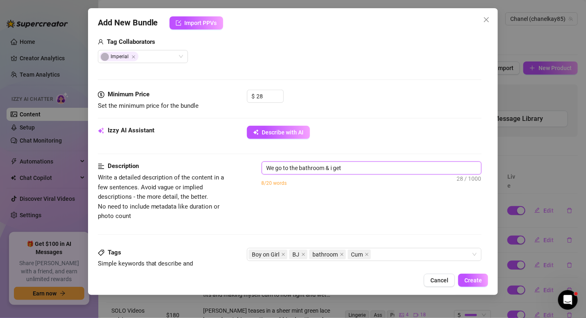
type textarea "We go to the bathroom & i get"
type textarea "We go to the bathroom & i get o"
type textarea "We go to the bathroom & i get on"
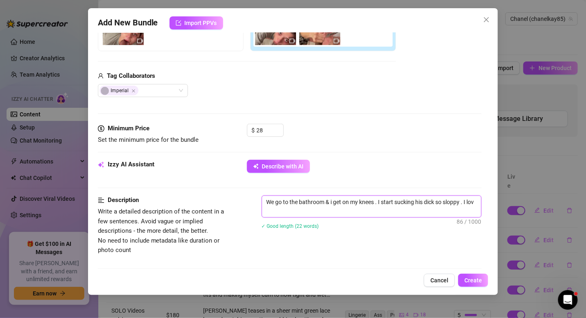
scroll to position [0, 0]
click at [450, 207] on textarea "We go to the bathroom & i get on my knees . I start sucking his dick so sloppy …" at bounding box center [372, 206] width 220 height 21
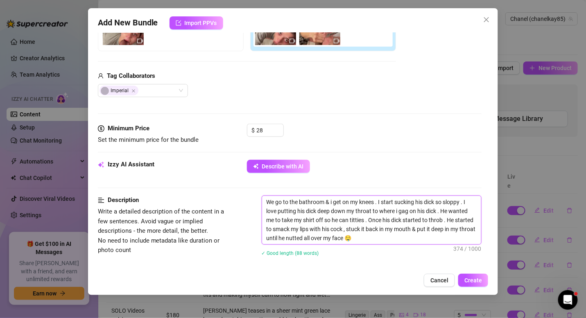
click at [466, 200] on textarea "We go to the bathroom & i get on my knees . I start sucking his dick so sloppy …" at bounding box center [372, 220] width 220 height 48
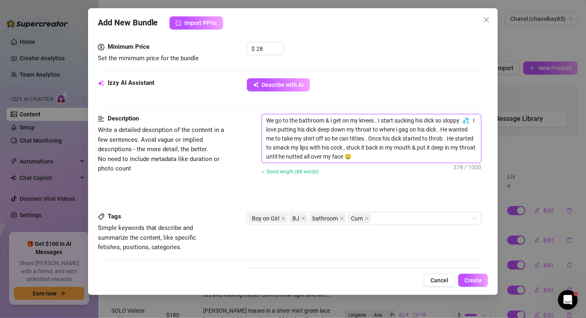
scroll to position [219, 0]
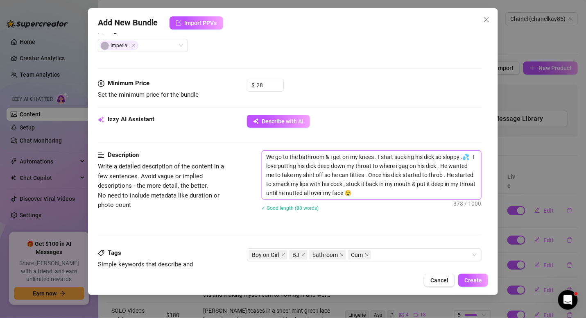
drag, startPoint x: 408, startPoint y: 192, endPoint x: 261, endPoint y: 152, distance: 152.3
click at [261, 152] on div "Description Write a detailed description of the content in a few sentences. Avo…" at bounding box center [290, 185] width 384 height 71
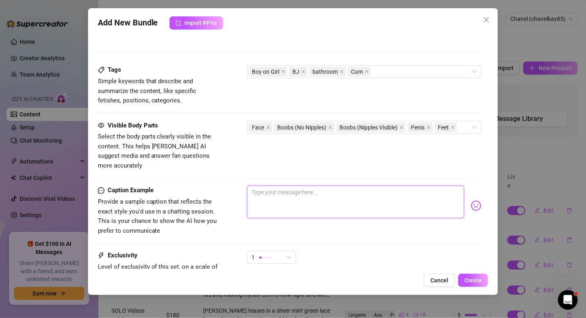
click at [301, 188] on textarea at bounding box center [356, 202] width 218 height 33
paste textarea "We go to the bathroom & i get on my knees . I start sucking his dick so sloppy …"
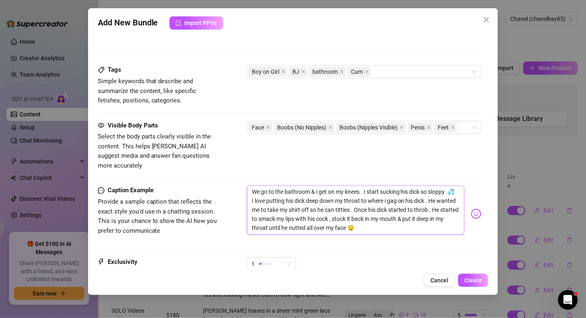
drag, startPoint x: 385, startPoint y: 215, endPoint x: 301, endPoint y: 216, distance: 84.0
click at [303, 216] on textarea "We go to the bathroom & i get on my knees . I start sucking his dick so sloppy …" at bounding box center [356, 210] width 218 height 49
click at [300, 215] on textarea "We go to the bathroom & i get on my knees . I start sucking his dick so sloppy …" at bounding box center [356, 210] width 218 height 49
drag, startPoint x: 385, startPoint y: 215, endPoint x: 301, endPoint y: 213, distance: 84.0
click at [301, 213] on textarea "We go to the bathroom & i get on my knees . I start sucking his dick so sloppy …" at bounding box center [356, 210] width 218 height 49
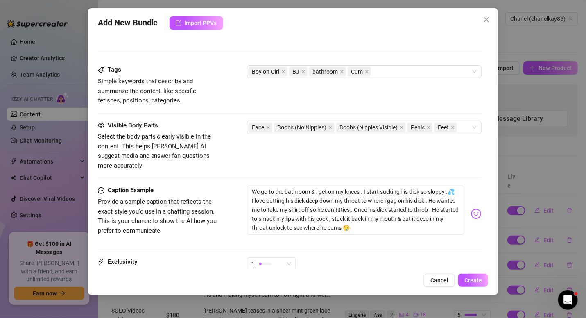
click at [317, 234] on div "Caption Example Provide a sample caption that reflects the exact style you'd us…" at bounding box center [290, 221] width 384 height 71
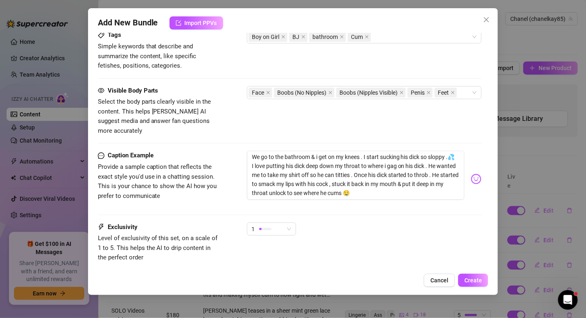
scroll to position [448, 0]
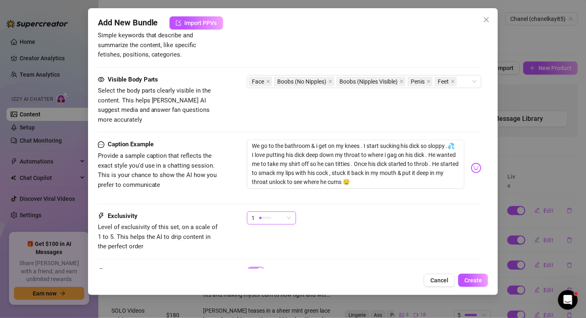
click at [282, 212] on div "1" at bounding box center [268, 218] width 32 height 12
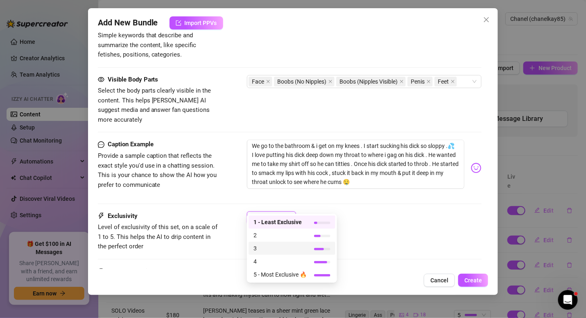
click at [312, 250] on div "3" at bounding box center [292, 248] width 77 height 9
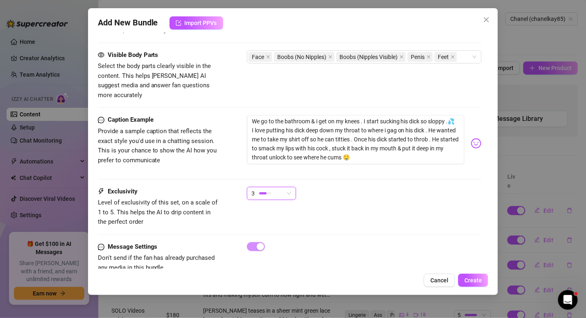
scroll to position [478, 0]
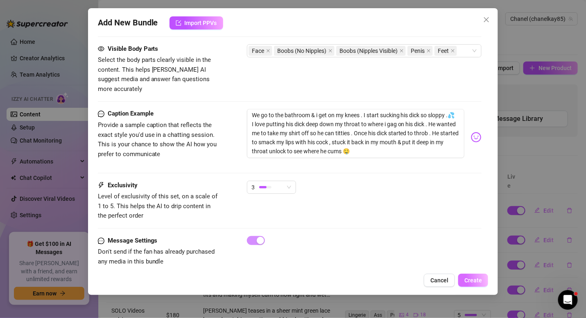
click at [474, 279] on span "Create" at bounding box center [473, 280] width 18 height 7
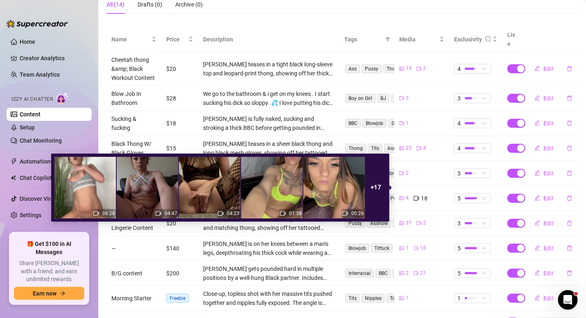
scroll to position [158, 0]
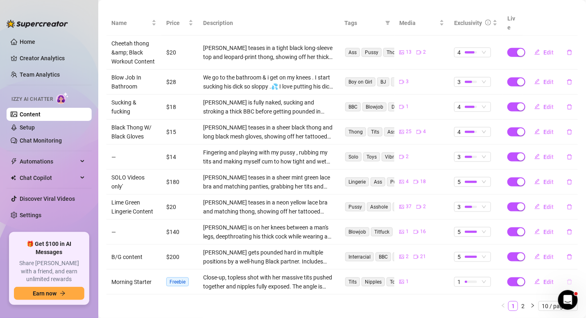
click at [567, 279] on icon "delete" at bounding box center [569, 281] width 5 height 5
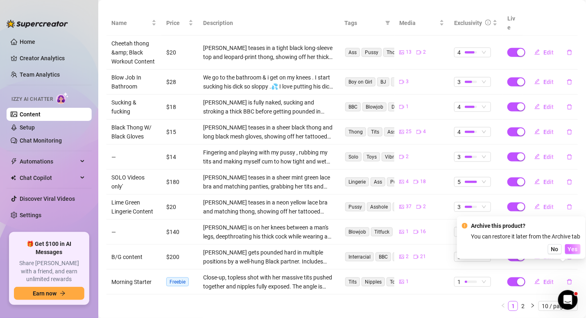
click at [575, 252] on span "Yes" at bounding box center [573, 249] width 10 height 7
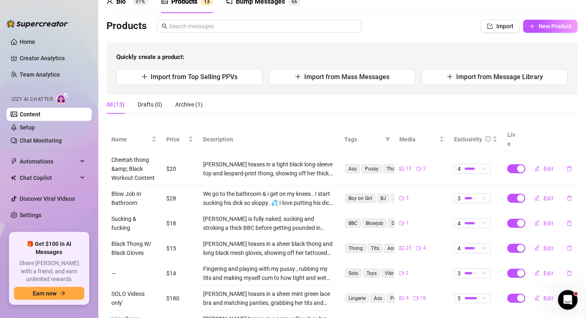
scroll to position [0, 0]
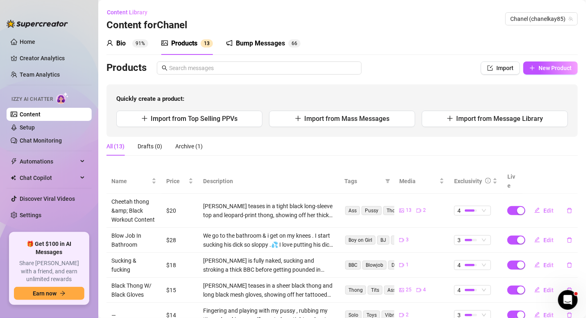
click at [132, 45] on span "91%" at bounding box center [140, 43] width 16 height 8
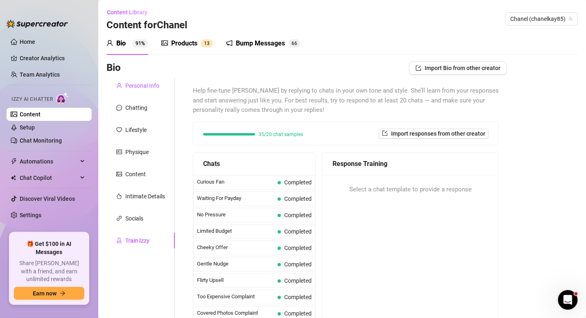
click at [141, 83] on div "Personal Info" at bounding box center [142, 85] width 34 height 9
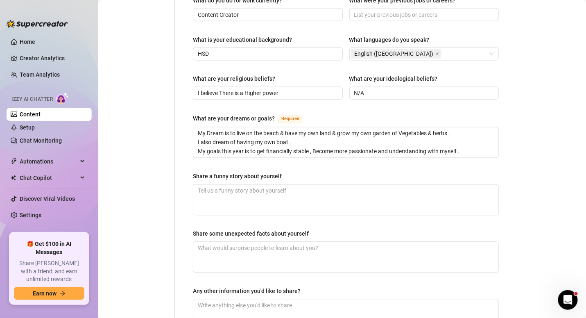
scroll to position [491, 0]
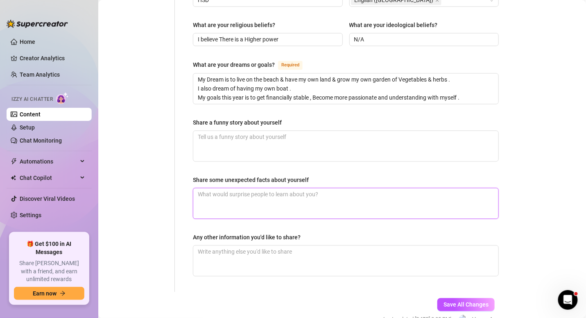
click at [288, 188] on textarea "Share some unexpected facts about yourself" at bounding box center [345, 203] width 305 height 30
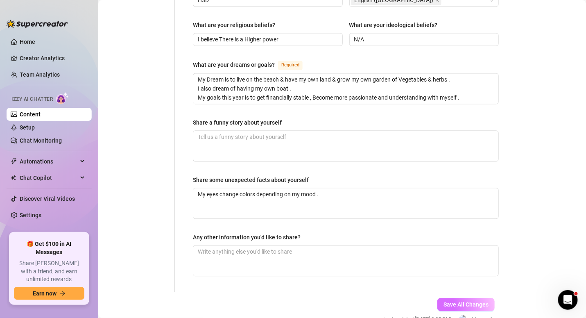
click at [445, 301] on span "Save All Changes" at bounding box center [466, 304] width 45 height 7
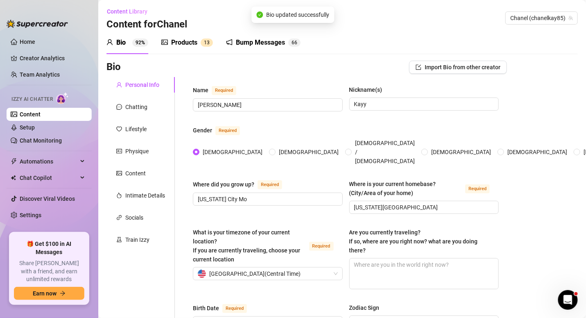
scroll to position [0, 0]
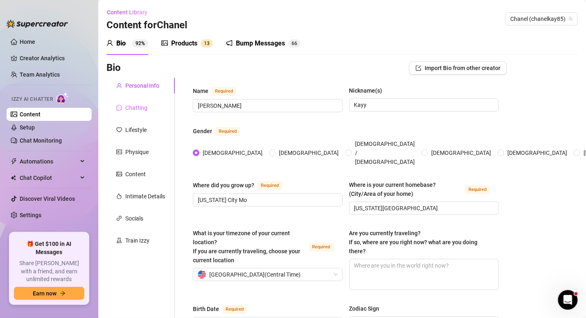
click at [147, 110] on div "Chatting" at bounding box center [140, 108] width 68 height 16
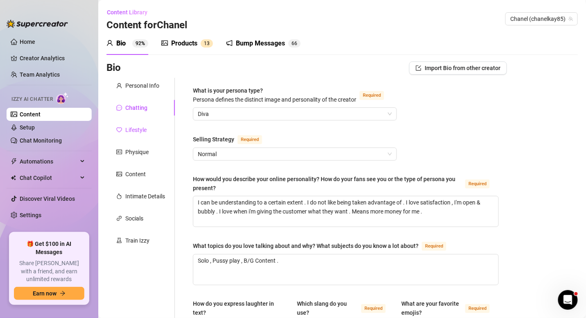
click at [145, 133] on div "Lifestyle" at bounding box center [135, 129] width 21 height 9
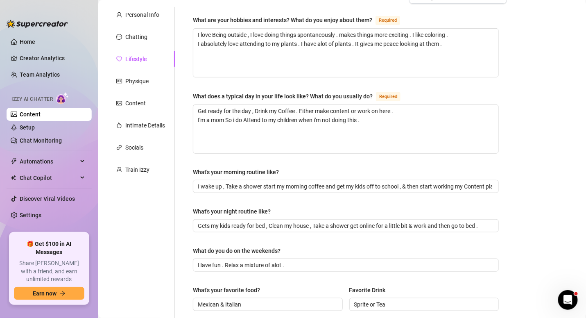
scroll to position [52, 0]
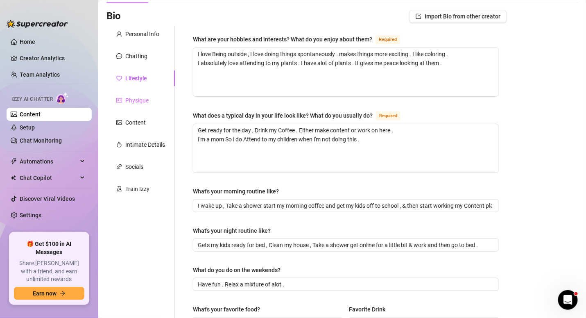
click at [140, 94] on div "Physique" at bounding box center [140, 101] width 68 height 16
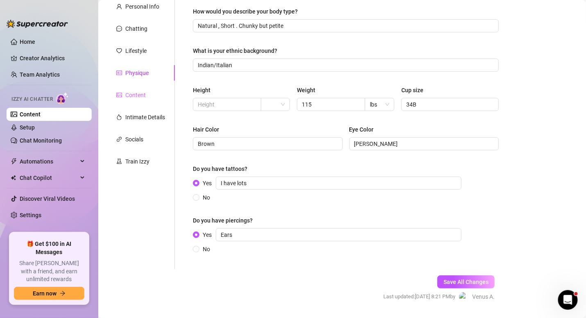
scroll to position [25, 0]
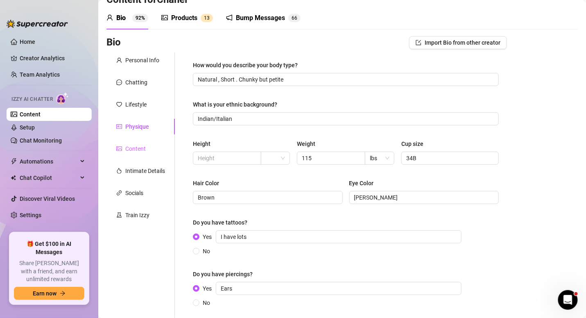
click at [134, 142] on div "Content" at bounding box center [140, 149] width 68 height 16
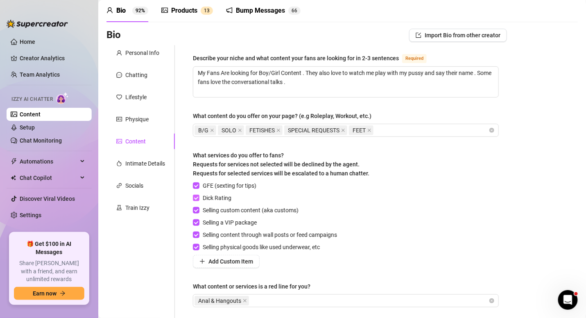
scroll to position [35, 0]
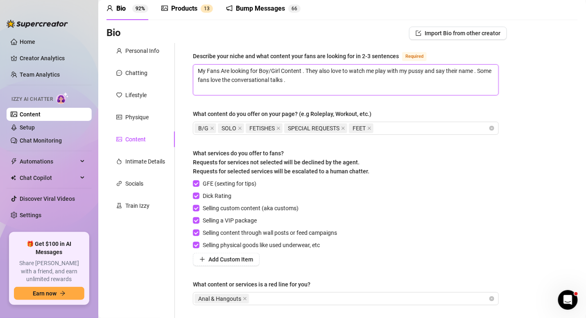
click at [308, 80] on textarea "My Fans Are looking for Boy/Girl Content . They also love to watch me play with…" at bounding box center [345, 80] width 305 height 30
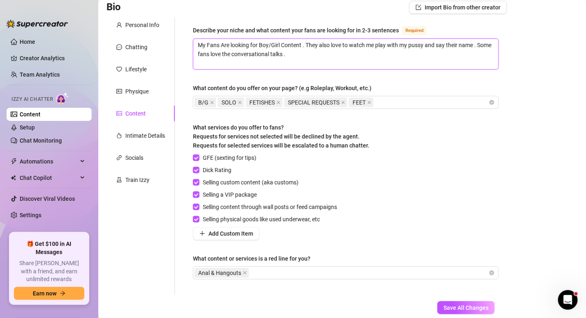
scroll to position [62, 0]
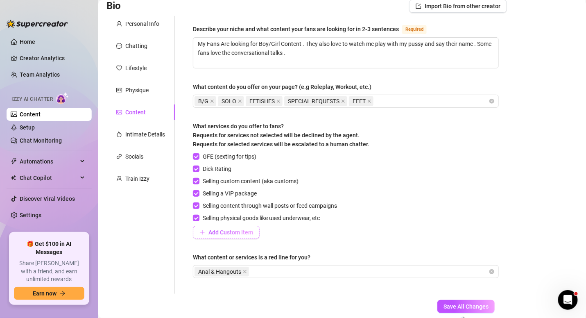
click at [214, 229] on span "Add Custom Item" at bounding box center [230, 232] width 45 height 7
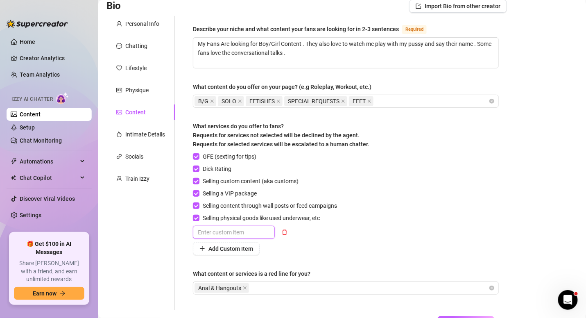
click at [220, 230] on input "text" at bounding box center [234, 232] width 82 height 13
click at [286, 253] on div "Add Custom Item" at bounding box center [266, 248] width 147 height 13
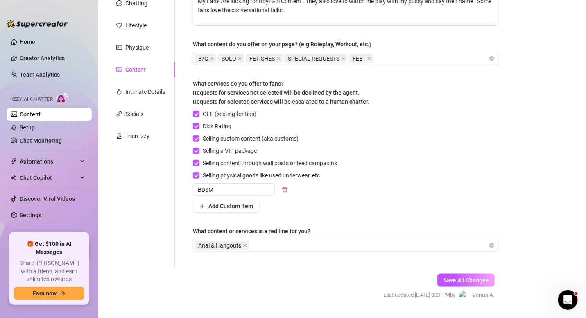
scroll to position [124, 0]
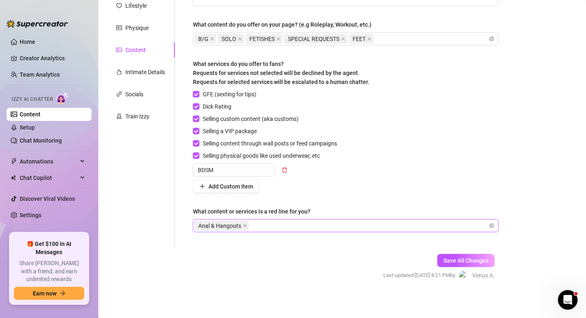
click at [274, 224] on div "Anal & Hangouts" at bounding box center [342, 225] width 294 height 11
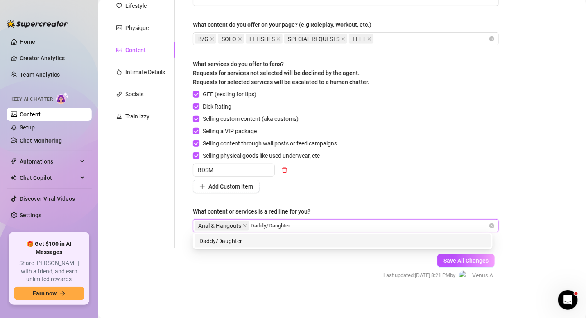
click at [294, 242] on div "Daddy/Daughter" at bounding box center [342, 240] width 287 height 9
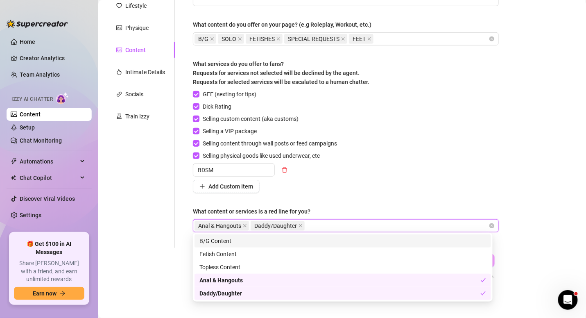
click at [343, 199] on div "Describe your niche and what content your fans are looking for in 2-3 sentences…" at bounding box center [346, 101] width 306 height 278
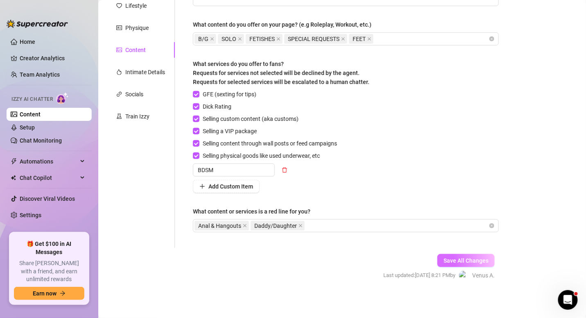
click at [480, 254] on button "Save All Changes" at bounding box center [465, 260] width 57 height 13
click at [159, 71] on div "Intimate Details" at bounding box center [145, 72] width 40 height 9
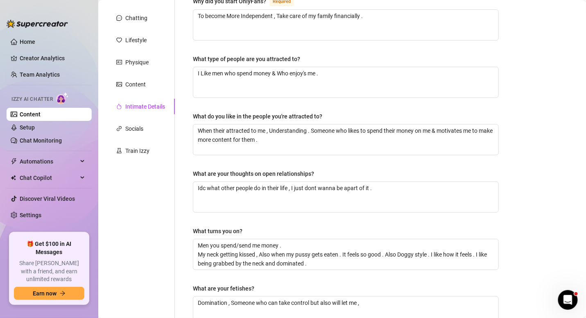
scroll to position [102, 0]
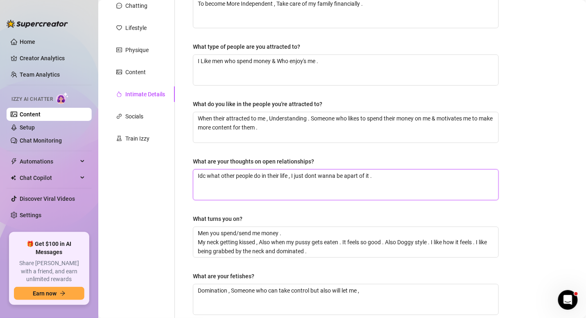
drag, startPoint x: 390, startPoint y: 174, endPoint x: 374, endPoint y: 179, distance: 17.2
click at [374, 179] on textarea "Idc what other people do in their life , I just dont wanna be apart of it ." at bounding box center [345, 185] width 305 height 30
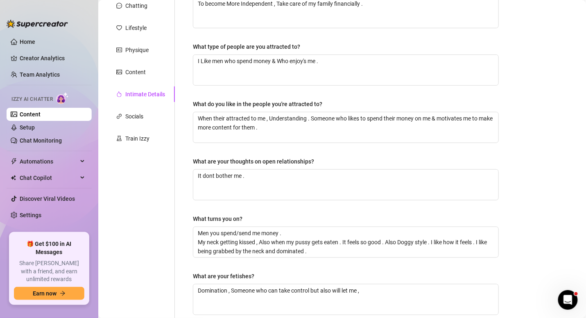
click at [208, 206] on div "Why did you start OnlyFans? Required To become More Independent , Take care of …" at bounding box center [346, 182] width 306 height 396
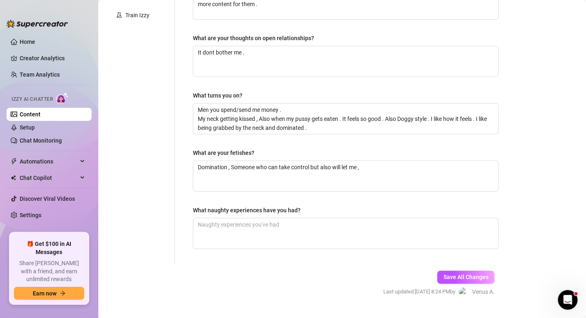
scroll to position [234, 0]
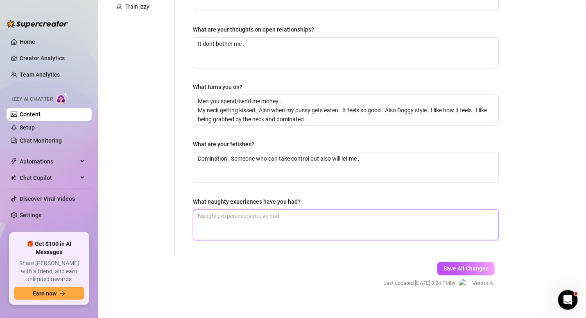
click at [285, 215] on textarea "What naughty experiences have you had?" at bounding box center [345, 225] width 305 height 30
click at [281, 192] on div "Why did you start OnlyFans? Required To become More Independent , Take care of …" at bounding box center [346, 50] width 306 height 396
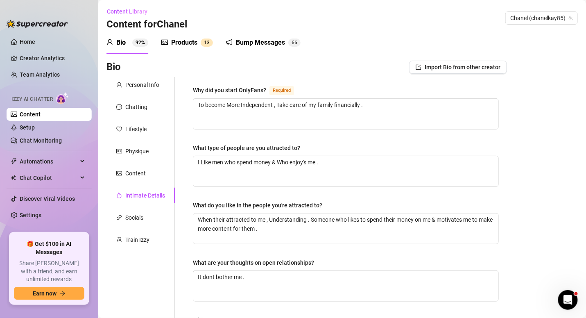
scroll to position [0, 0]
click at [147, 220] on div "Socials" at bounding box center [140, 219] width 68 height 16
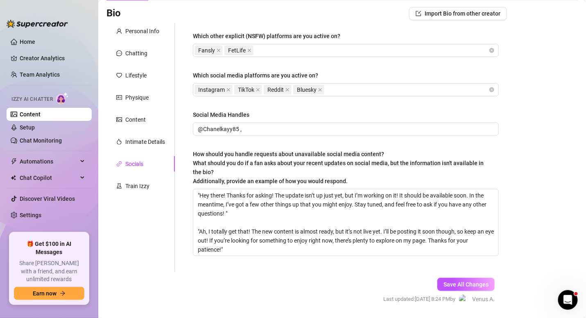
scroll to position [79, 0]
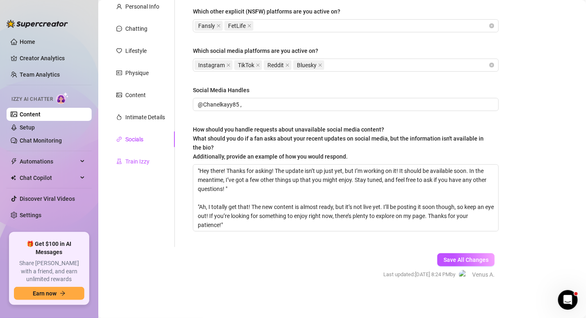
click at [134, 164] on div "Train Izzy" at bounding box center [137, 161] width 24 height 9
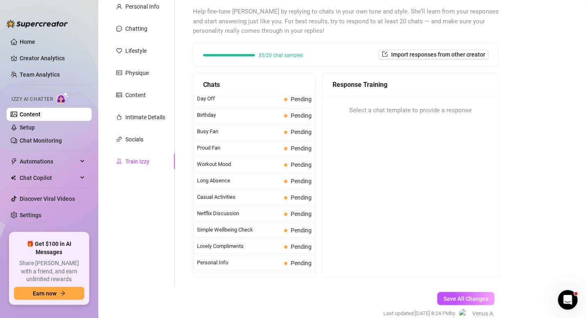
scroll to position [716, 0]
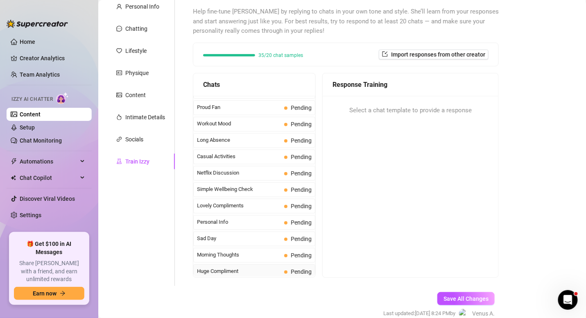
click at [264, 267] on span "Huge Compliment" at bounding box center [239, 271] width 84 height 8
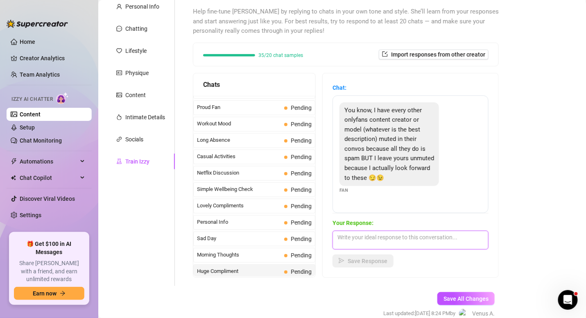
click at [389, 231] on textarea at bounding box center [411, 240] width 156 height 19
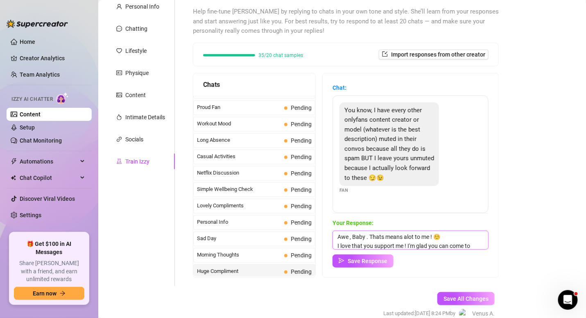
scroll to position [9, 0]
click at [382, 256] on button "Save Response" at bounding box center [363, 260] width 61 height 13
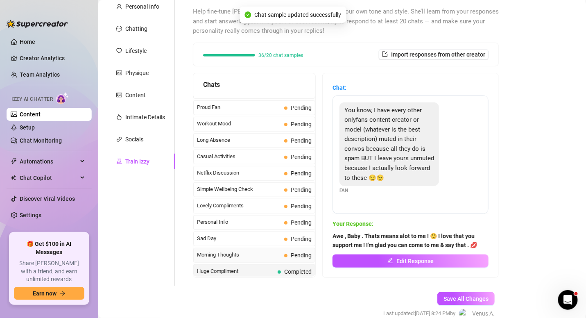
click at [284, 254] on span at bounding box center [285, 255] width 3 height 3
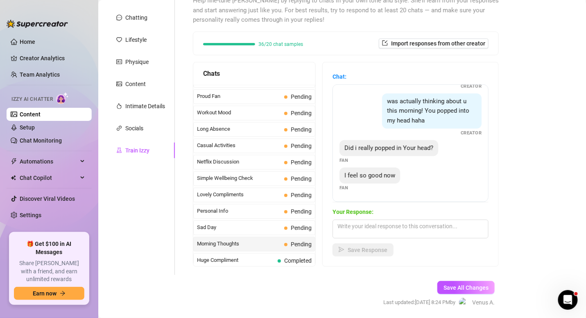
scroll to position [91, 0]
click at [416, 222] on textarea at bounding box center [411, 228] width 156 height 19
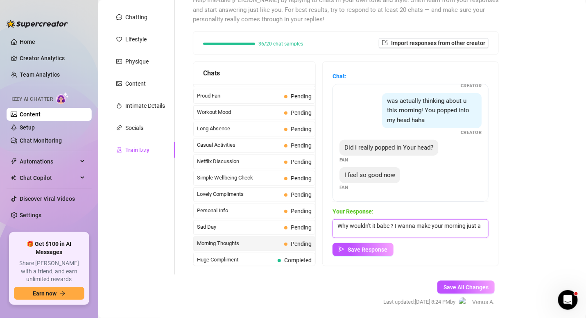
scroll to position [0, 0]
click at [378, 253] on button "Save Response" at bounding box center [363, 249] width 61 height 13
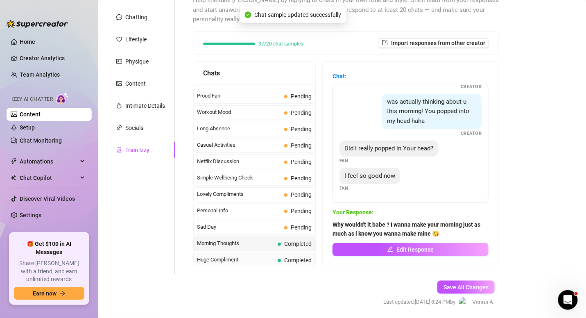
scroll to position [97, 0]
click at [270, 223] on span "Sad Day" at bounding box center [239, 227] width 84 height 8
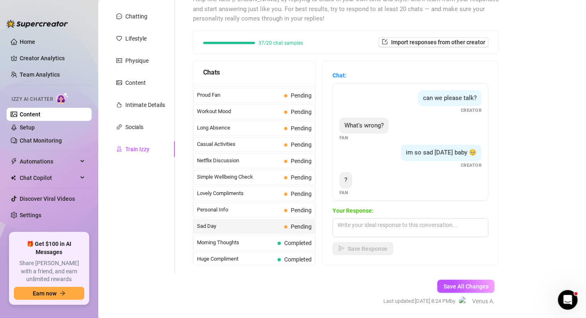
scroll to position [93, 0]
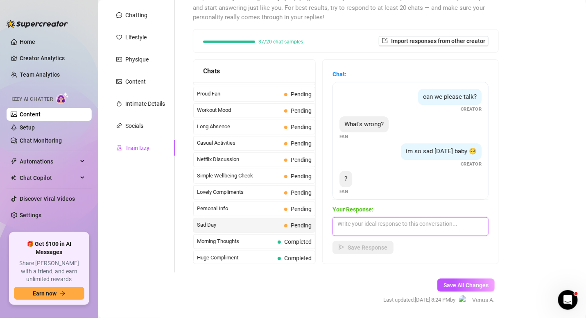
click at [393, 226] on textarea at bounding box center [411, 226] width 156 height 19
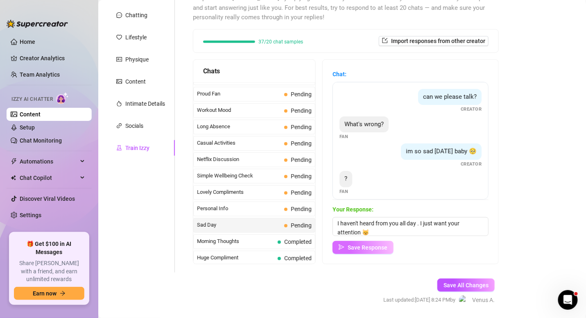
click at [368, 250] on span "Save Response" at bounding box center [368, 247] width 40 height 7
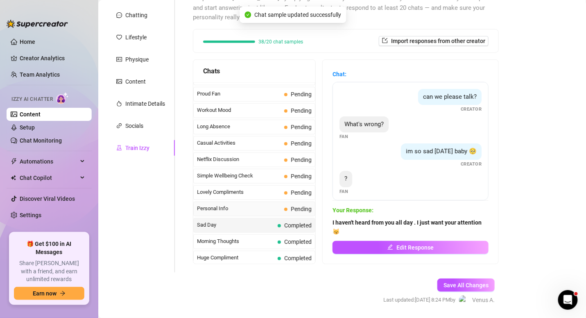
click at [254, 204] on span "Personal Info" at bounding box center [239, 208] width 84 height 8
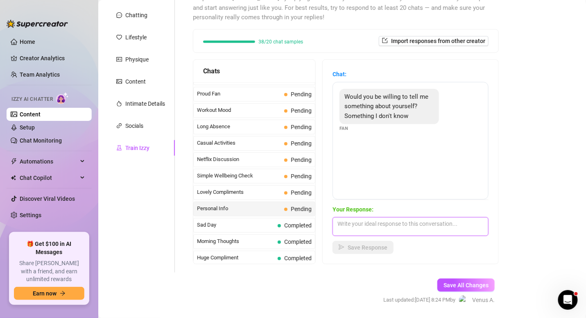
click at [395, 224] on textarea at bounding box center [411, 226] width 156 height 19
click at [406, 230] on textarea "I'd love to tell you ." at bounding box center [411, 226] width 156 height 19
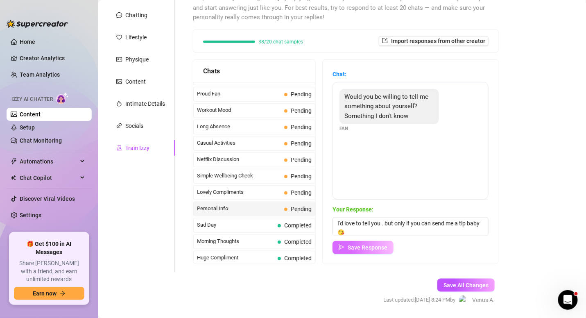
click at [391, 243] on button "Save Response" at bounding box center [363, 247] width 61 height 13
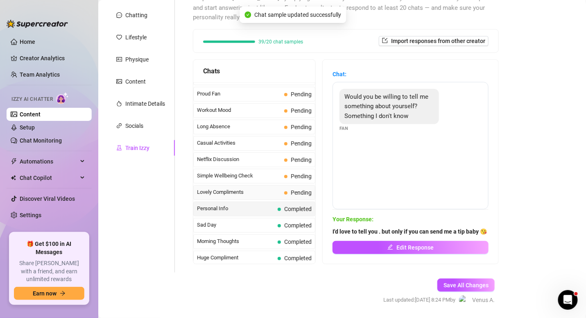
click at [263, 188] on span "Lovely Compliments" at bounding box center [239, 192] width 84 height 8
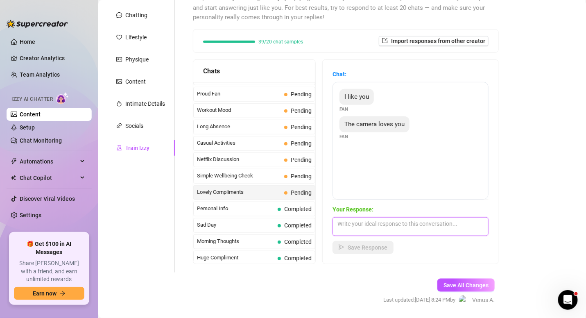
click at [407, 222] on textarea at bounding box center [411, 226] width 156 height 19
click at [405, 228] on textarea at bounding box center [411, 226] width 156 height 19
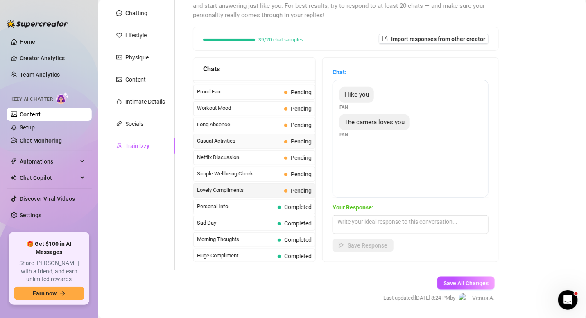
click at [263, 137] on span "Casual Activities" at bounding box center [239, 141] width 84 height 8
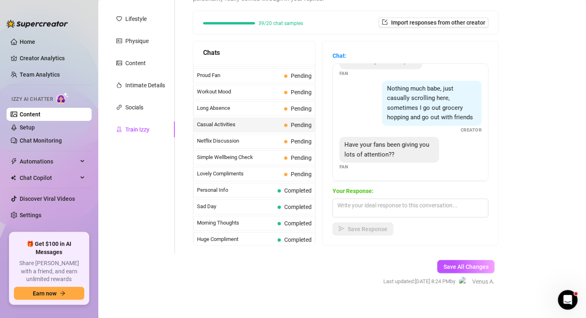
scroll to position [112, 0]
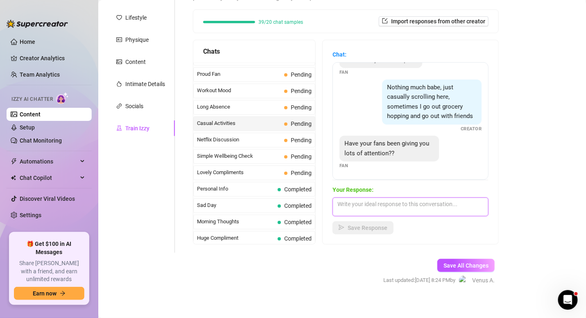
click at [404, 202] on textarea at bounding box center [411, 206] width 156 height 19
click at [368, 233] on button "Save Response" at bounding box center [363, 227] width 61 height 13
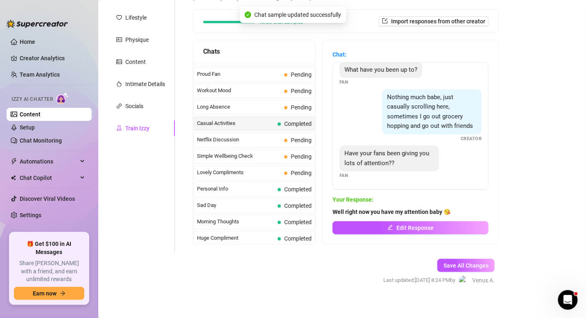
scroll to position [16, 0]
click at [284, 168] on span "Pending" at bounding box center [297, 172] width 27 height 9
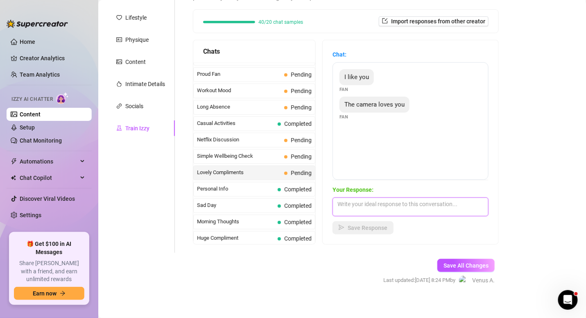
click at [389, 209] on textarea at bounding box center [411, 206] width 156 height 19
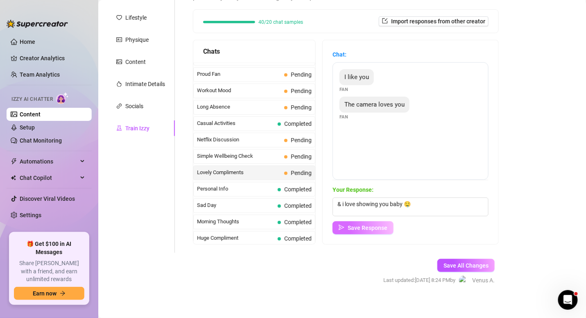
click at [356, 226] on span "Save Response" at bounding box center [368, 227] width 40 height 7
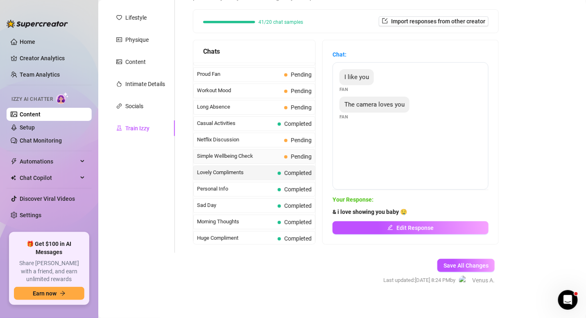
click at [254, 152] on span "Simple Wellbeing Check" at bounding box center [239, 156] width 84 height 8
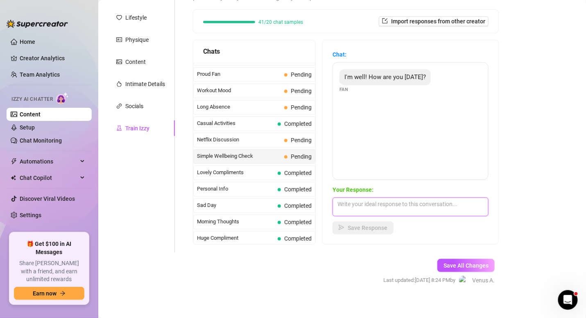
click at [356, 211] on textarea at bounding box center [411, 206] width 156 height 19
click at [339, 228] on icon "send" at bounding box center [342, 227] width 6 height 6
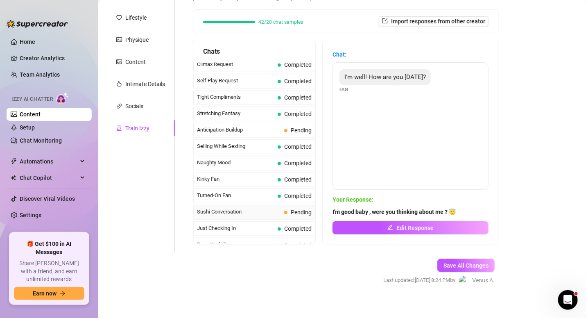
scroll to position [380, 0]
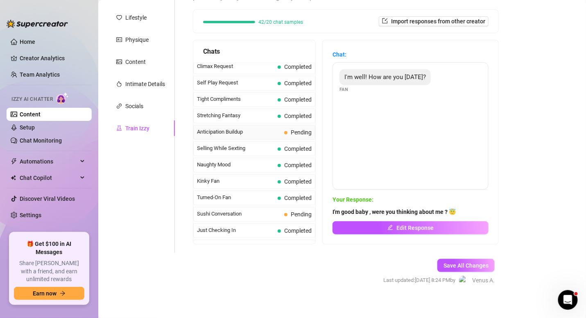
click at [252, 128] on span "Anticipation Buildup" at bounding box center [239, 132] width 84 height 8
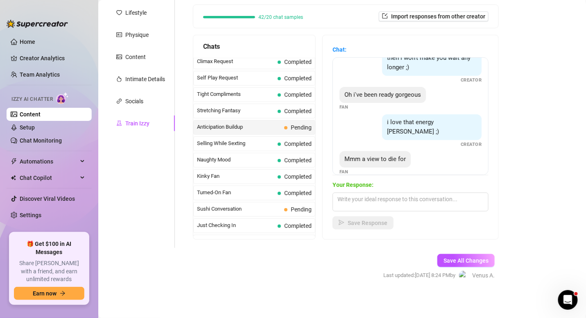
scroll to position [118, 0]
